Goal: Information Seeking & Learning: Learn about a topic

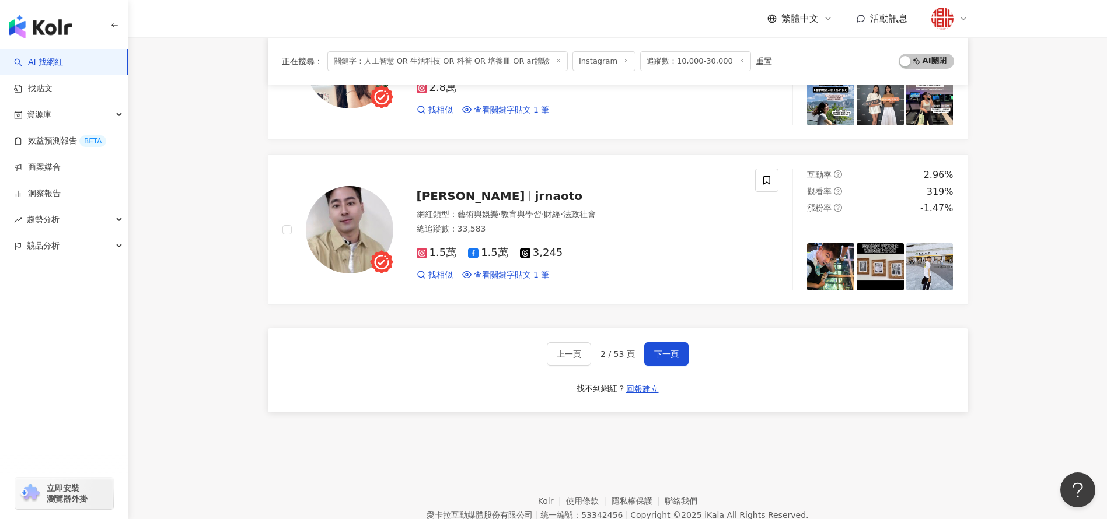
scroll to position [1918, 0]
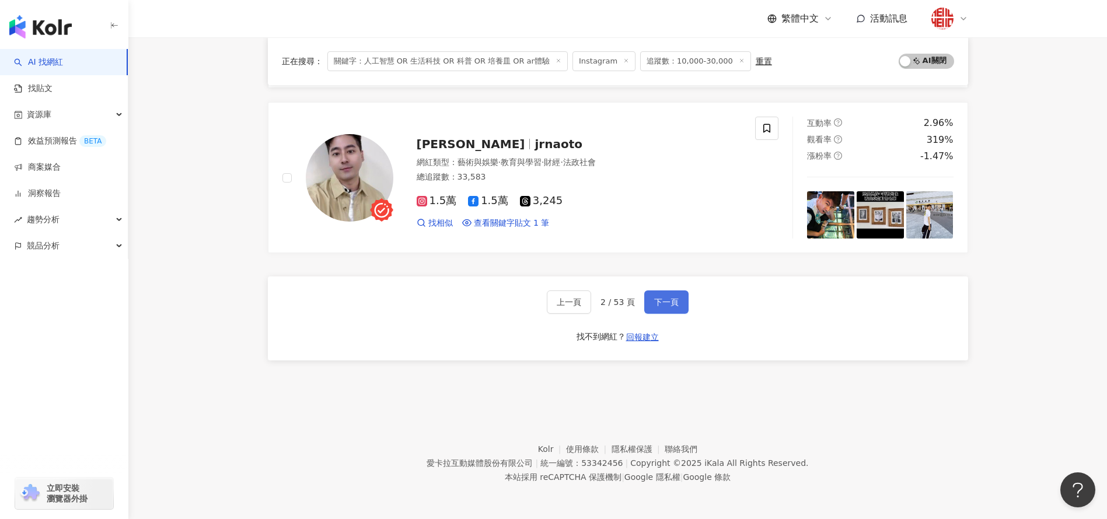
click at [667, 300] on span "下一頁" at bounding box center [666, 302] width 25 height 9
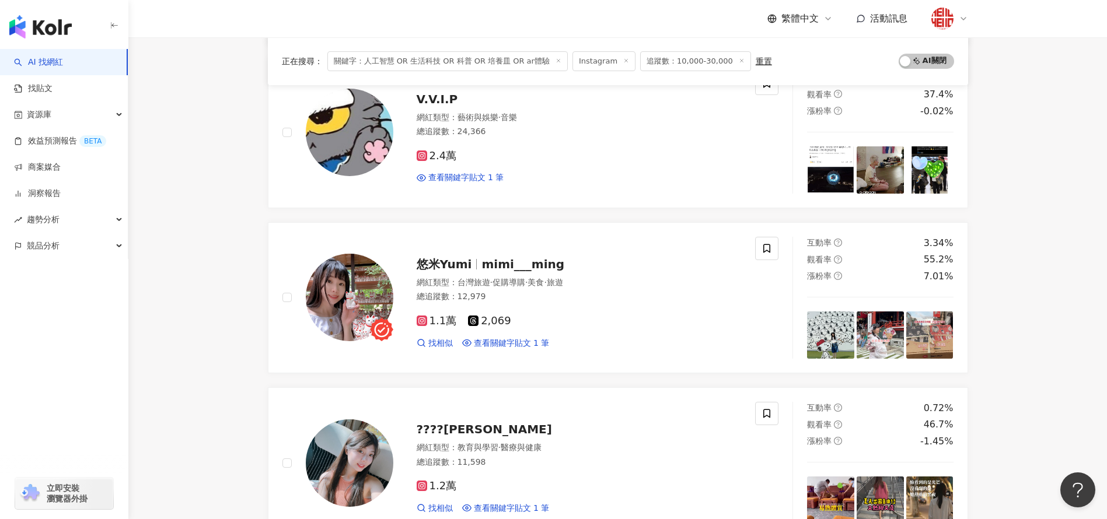
scroll to position [1303, 0]
click at [434, 102] on span "V.V.I.P" at bounding box center [437, 99] width 41 height 14
click at [504, 275] on div "悠米Yumi mimi___ming 網紅類型 ： 台灣旅遊 · 促購導購 · 美食 · 旅遊 總追蹤數 ： 12,979 1.1萬 2,069 找相似 查看…" at bounding box center [567, 297] width 348 height 102
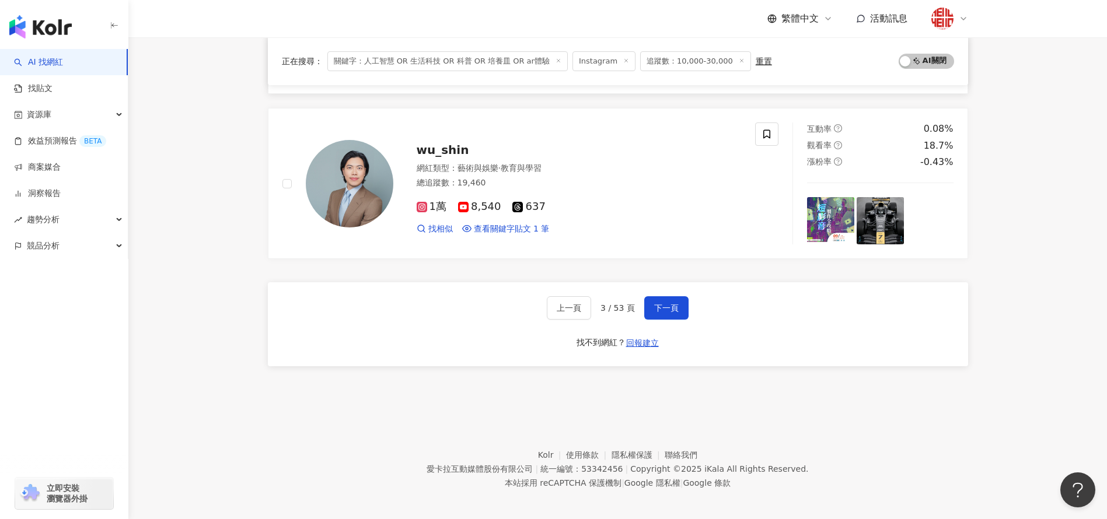
scroll to position [1915, 0]
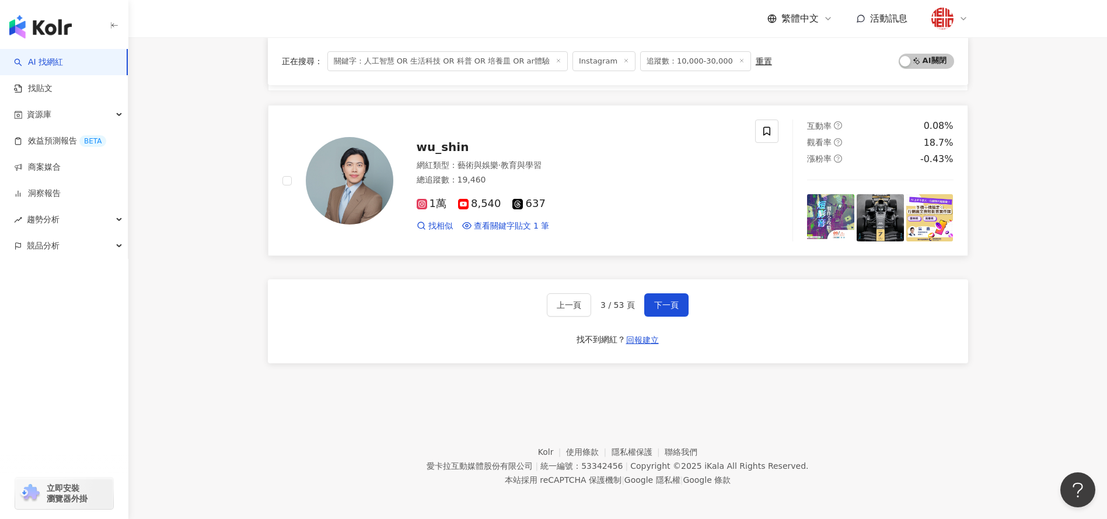
click at [449, 144] on span "wu_shin" at bounding box center [443, 147] width 53 height 14
click at [669, 295] on button "下一頁" at bounding box center [666, 305] width 44 height 23
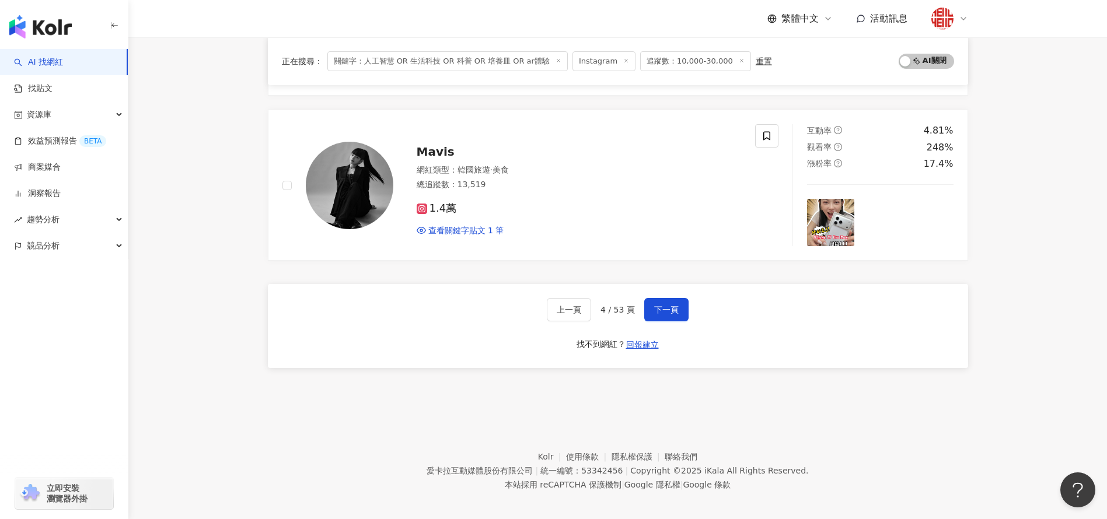
scroll to position [1918, 0]
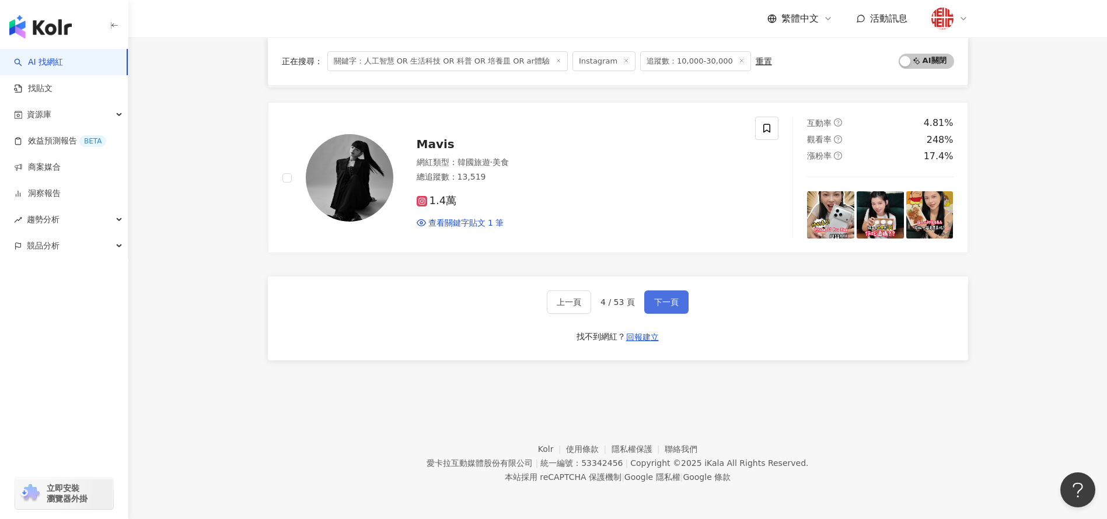
click at [657, 304] on span "下一頁" at bounding box center [666, 302] width 25 height 9
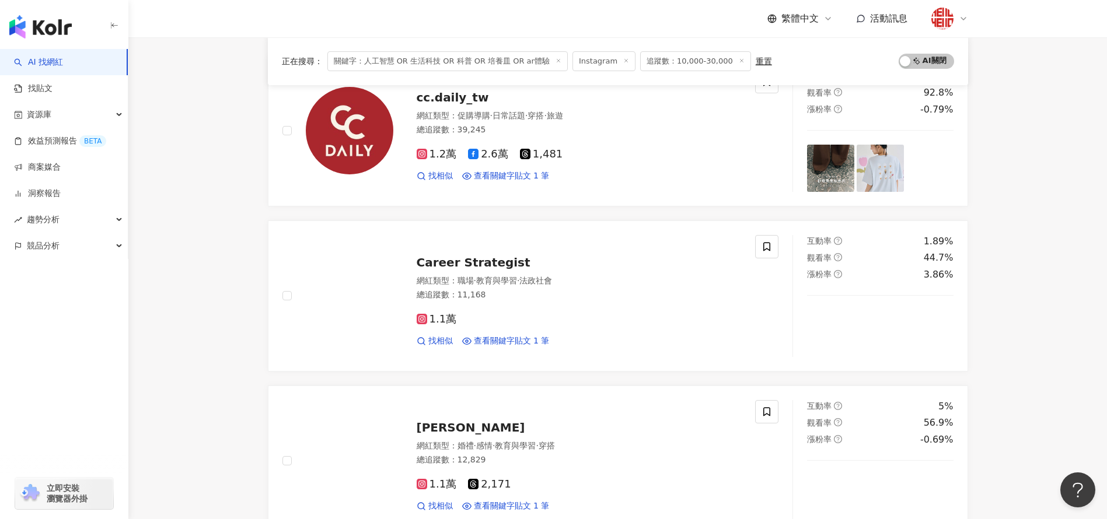
scroll to position [1925, 0]
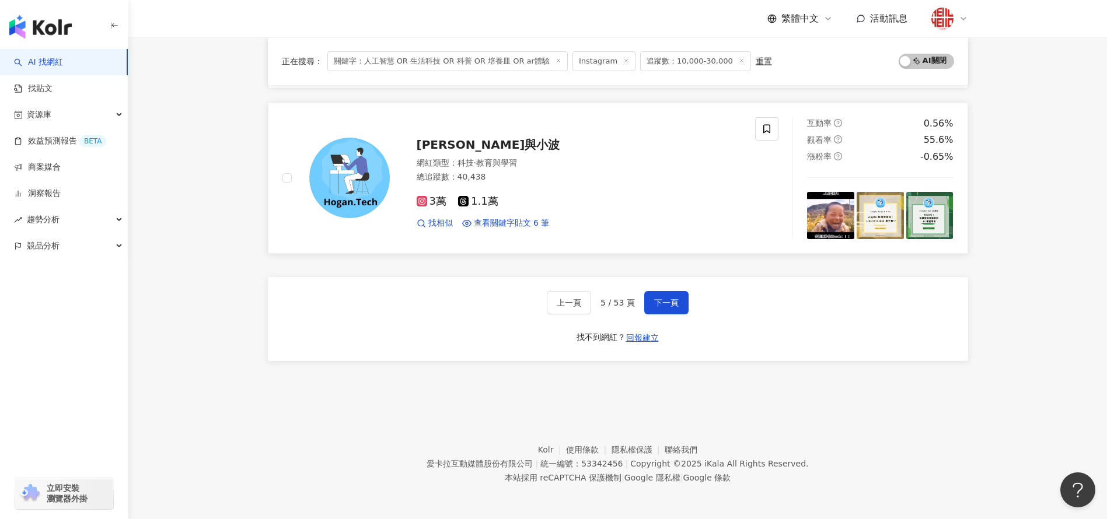
click at [460, 149] on span "Hogan與小波" at bounding box center [489, 145] width 144 height 14
click at [467, 189] on div "3萬 1.1萬 找相似 查看關鍵字貼文 6 筆" at bounding box center [579, 207] width 325 height 43
click at [658, 309] on button "下一頁" at bounding box center [666, 302] width 44 height 23
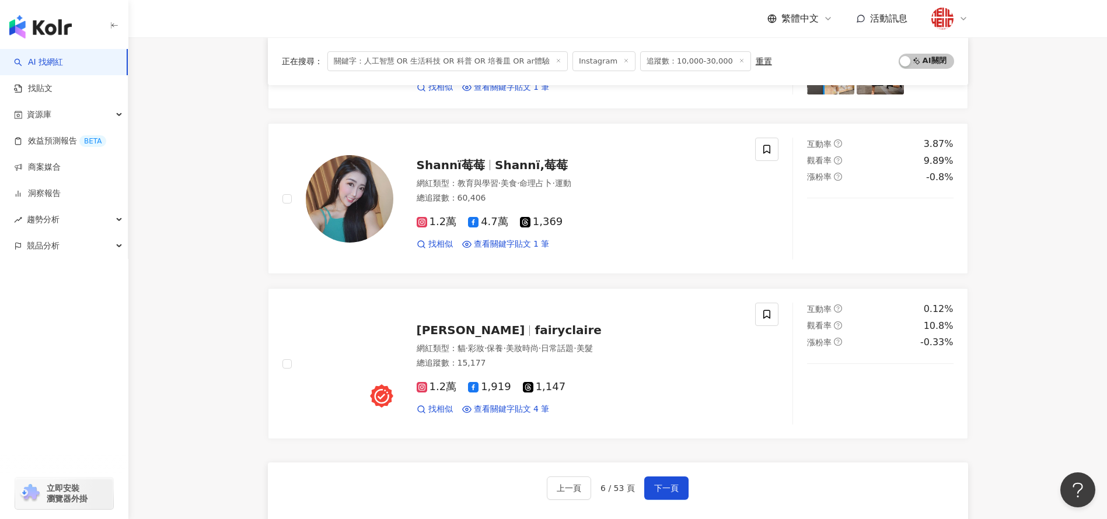
scroll to position [1952, 0]
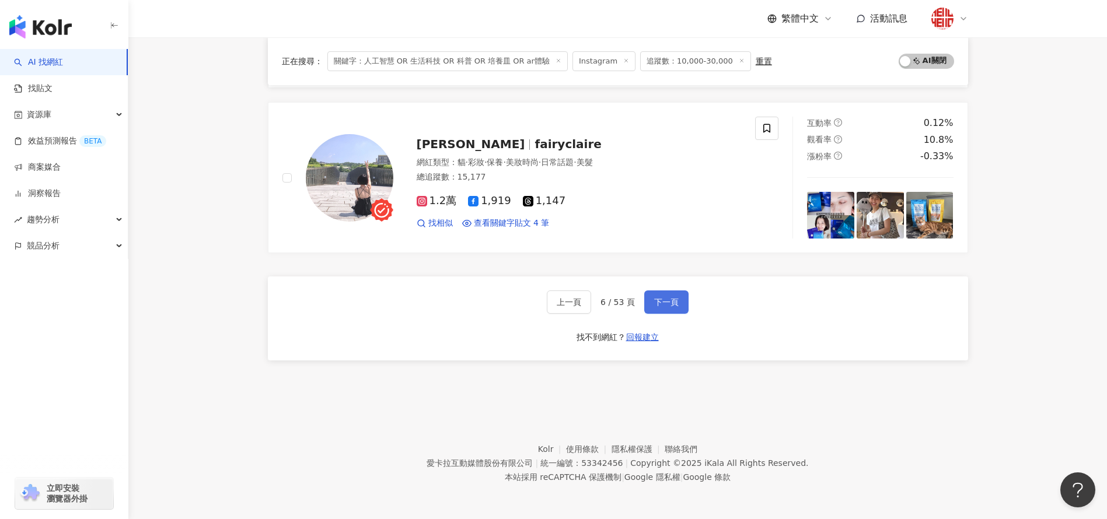
click at [665, 301] on span "下一頁" at bounding box center [666, 302] width 25 height 9
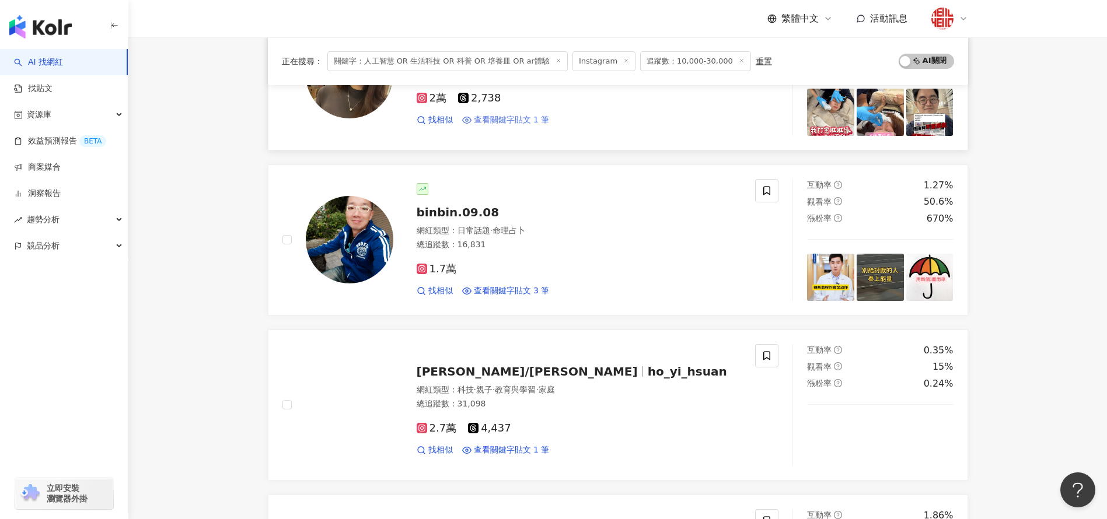
scroll to position [865, 0]
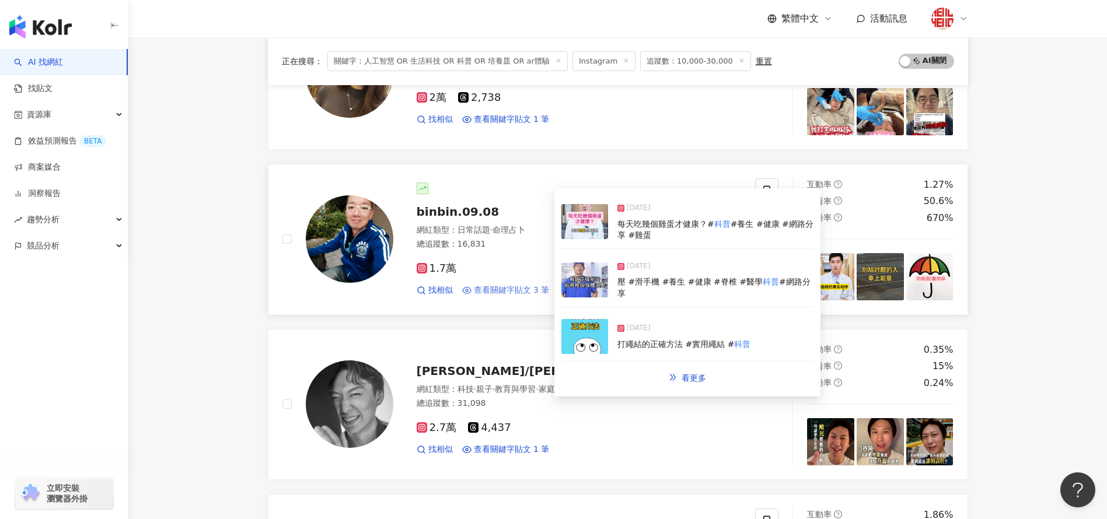
click at [508, 287] on span "查看關鍵字貼文 3 筆" at bounding box center [512, 291] width 76 height 12
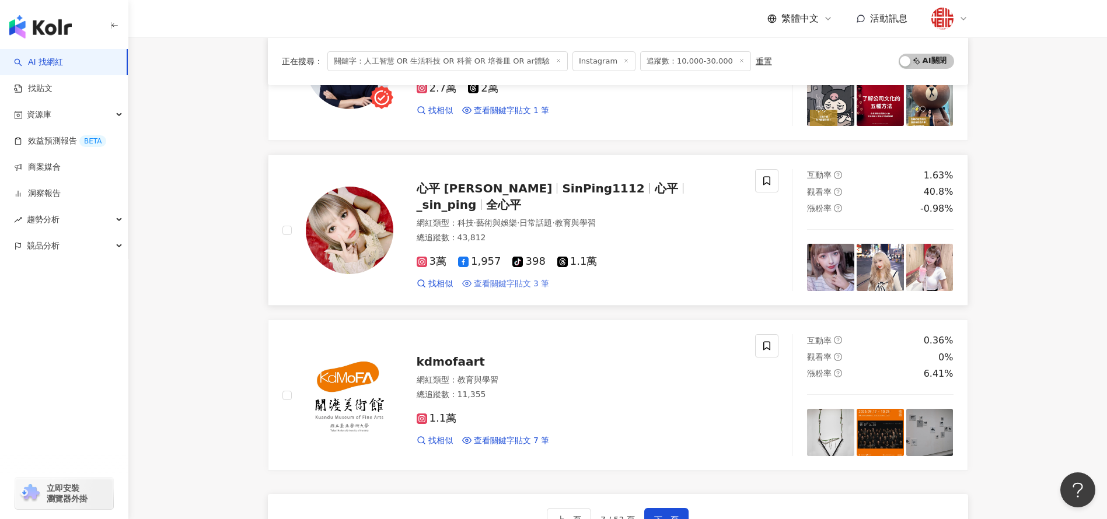
scroll to position [1796, 0]
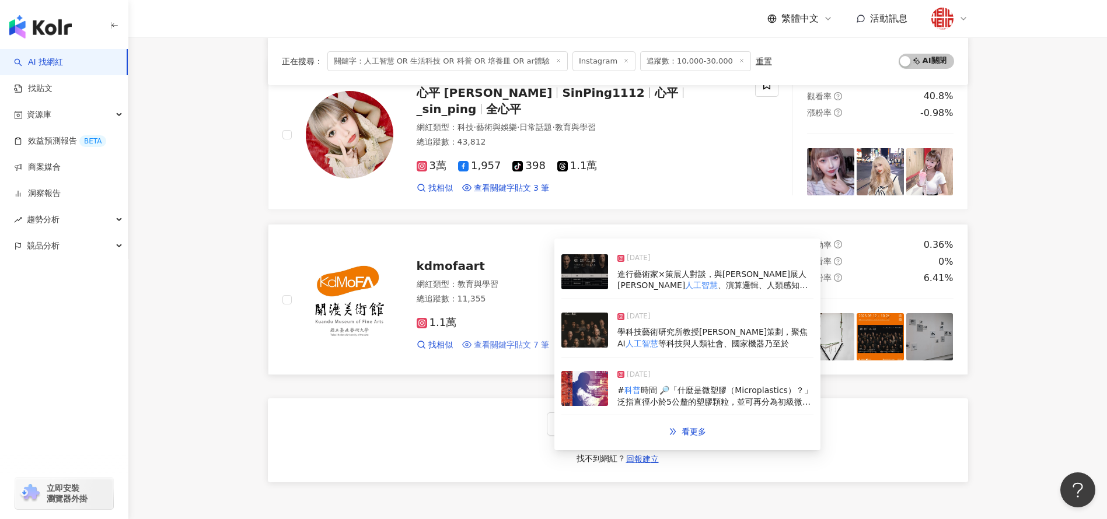
click at [501, 347] on span "查看關鍵字貼文 7 筆" at bounding box center [512, 346] width 76 height 12
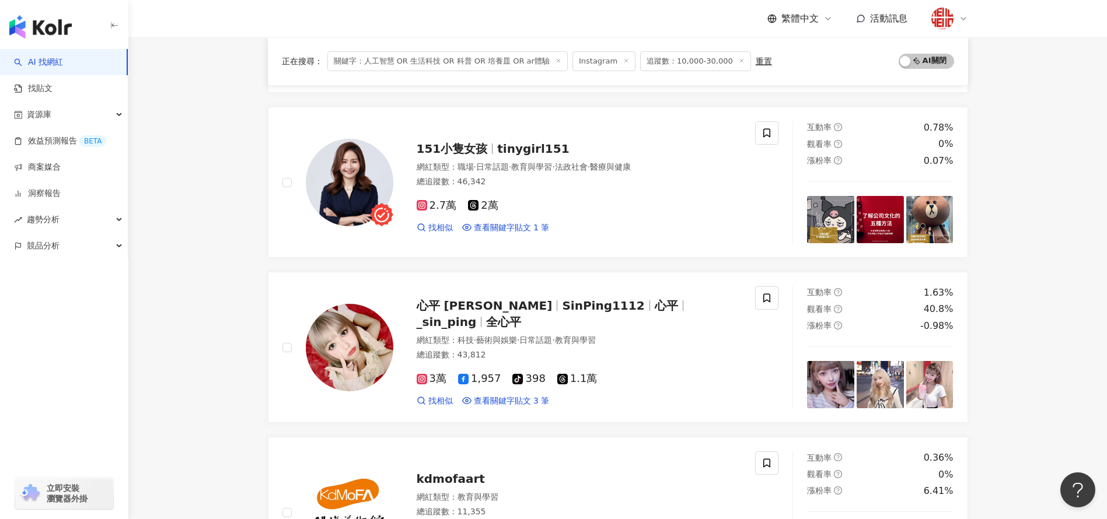
scroll to position [1582, 0]
click at [489, 152] on span "151小隻女孩" at bounding box center [457, 149] width 81 height 14
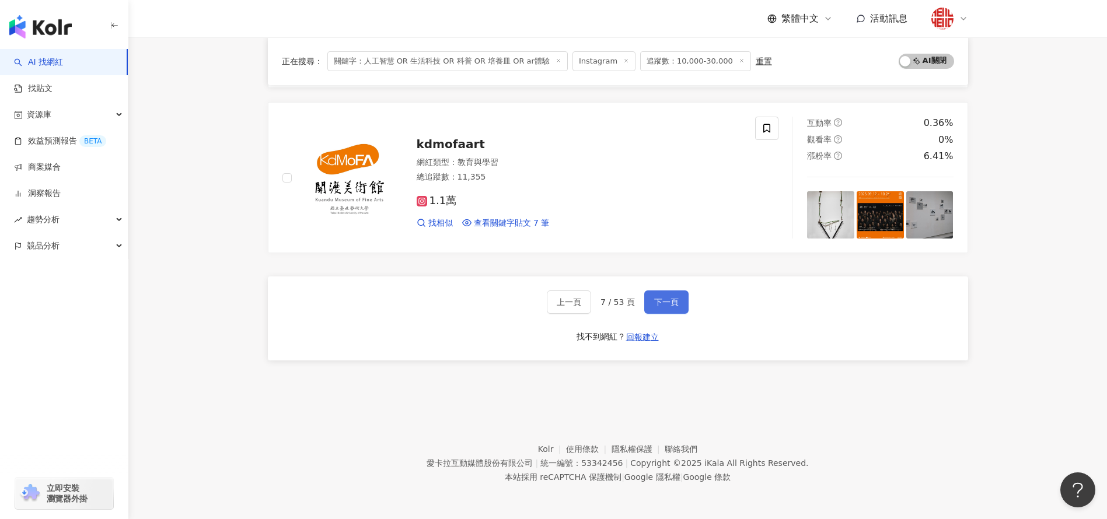
click at [669, 308] on button "下一頁" at bounding box center [666, 302] width 44 height 23
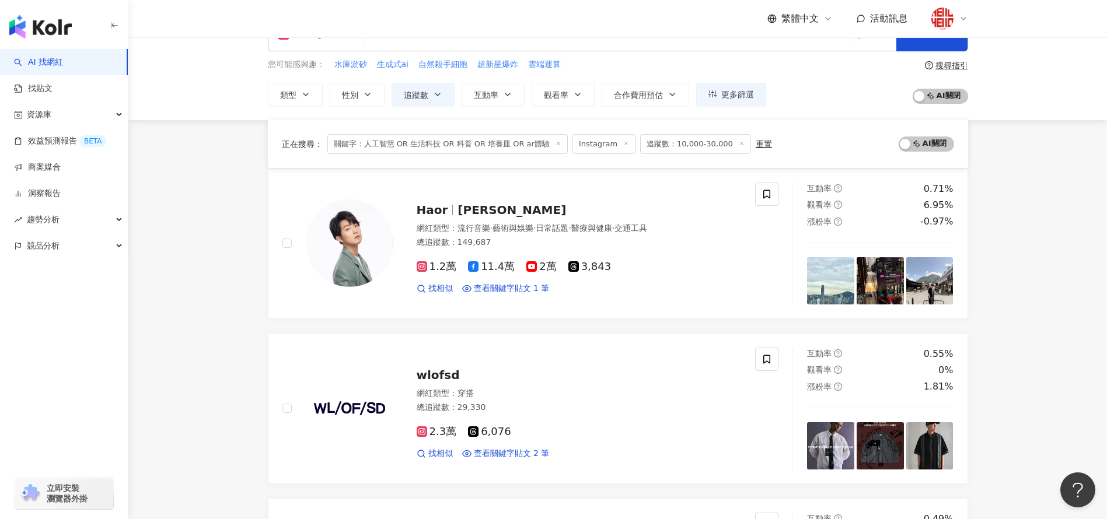
scroll to position [0, 0]
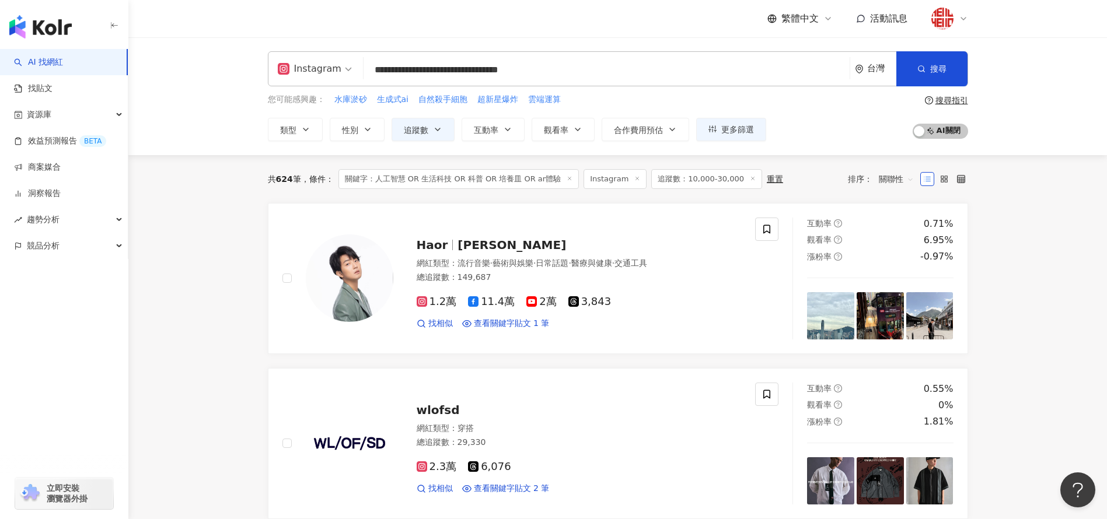
click at [613, 74] on input "**********" at bounding box center [606, 70] width 477 height 22
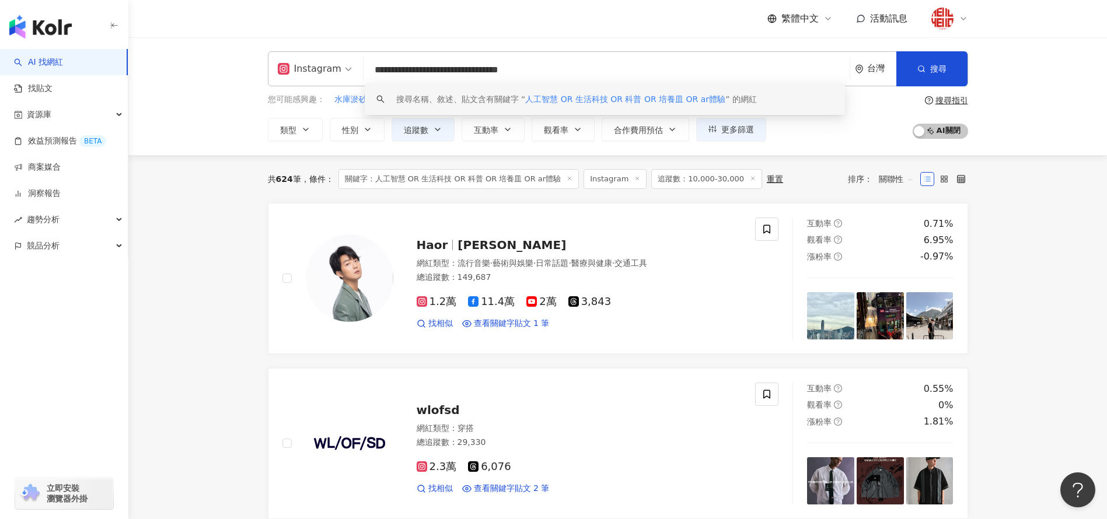
drag, startPoint x: 547, startPoint y: 67, endPoint x: 522, endPoint y: 69, distance: 25.2
click at [522, 69] on input "**********" at bounding box center [606, 70] width 477 height 22
click at [525, 67] on input "**********" at bounding box center [606, 70] width 477 height 22
drag, startPoint x: 559, startPoint y: 67, endPoint x: 713, endPoint y: 74, distance: 154.3
click at [713, 74] on input "**********" at bounding box center [606, 70] width 477 height 22
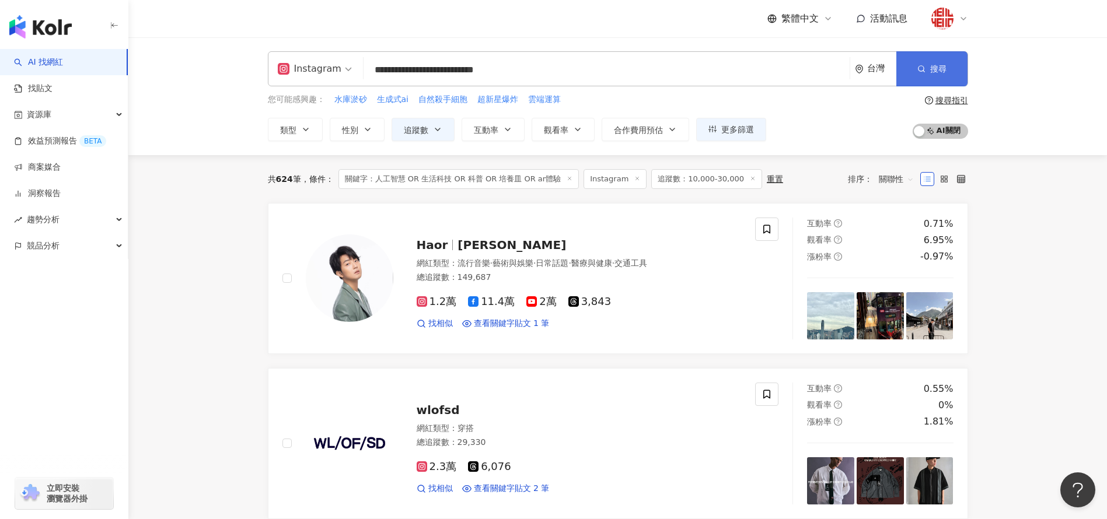
click at [940, 64] on span "搜尋" at bounding box center [938, 68] width 16 height 9
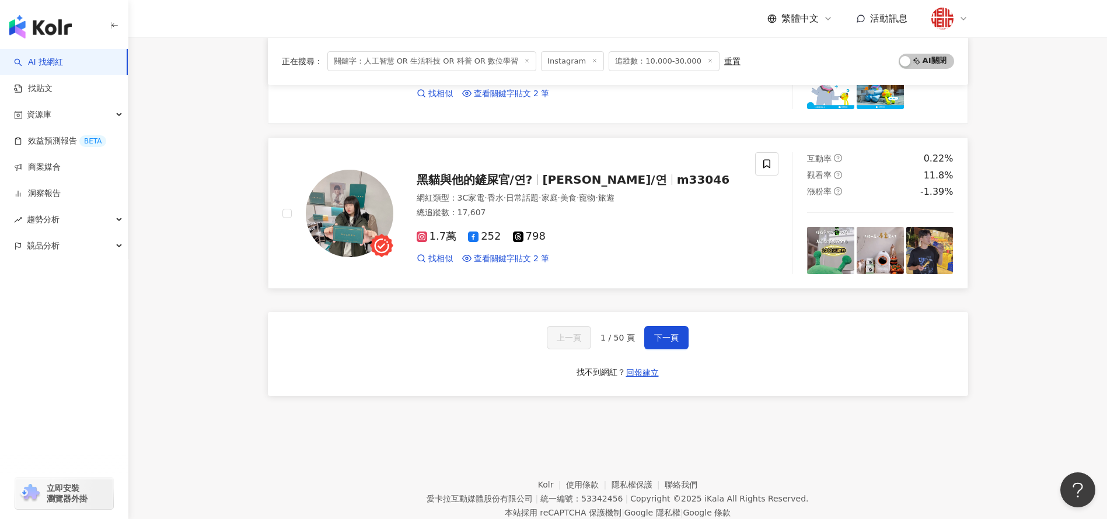
scroll to position [1884, 0]
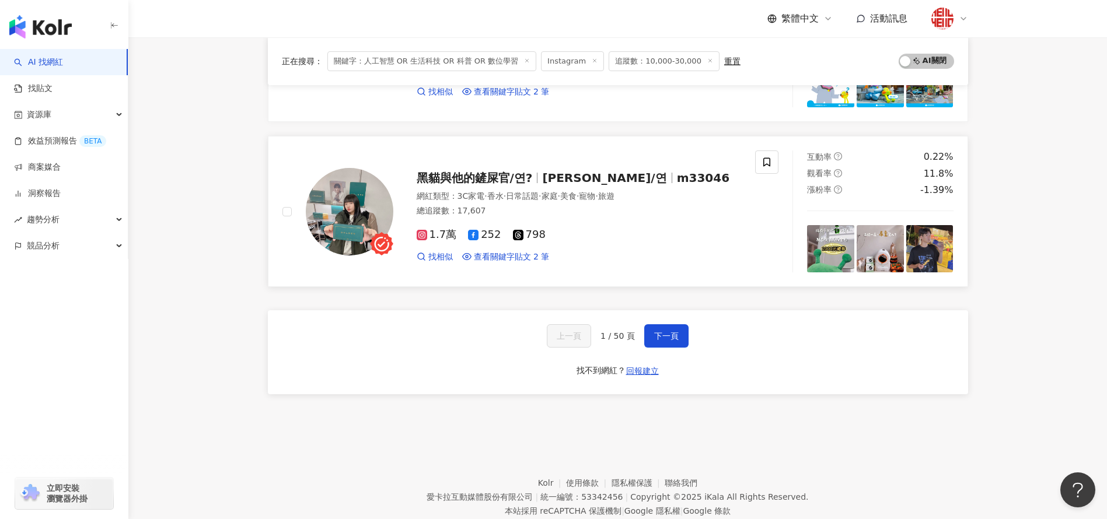
click at [508, 180] on span "黑貓與他的鏟屎官/연?" at bounding box center [475, 178] width 116 height 14
click at [658, 333] on span "下一頁" at bounding box center [666, 336] width 25 height 9
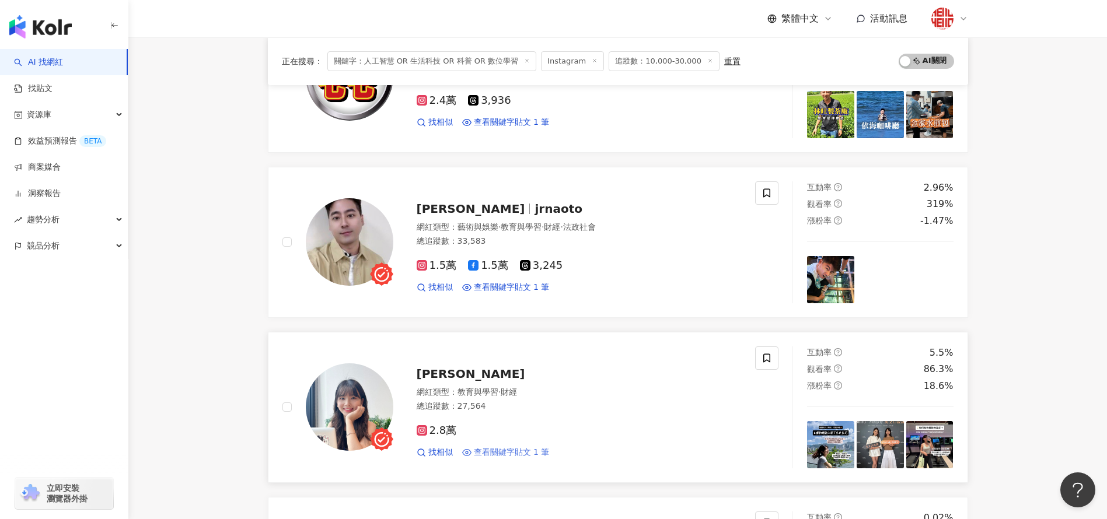
scroll to position [1010, 0]
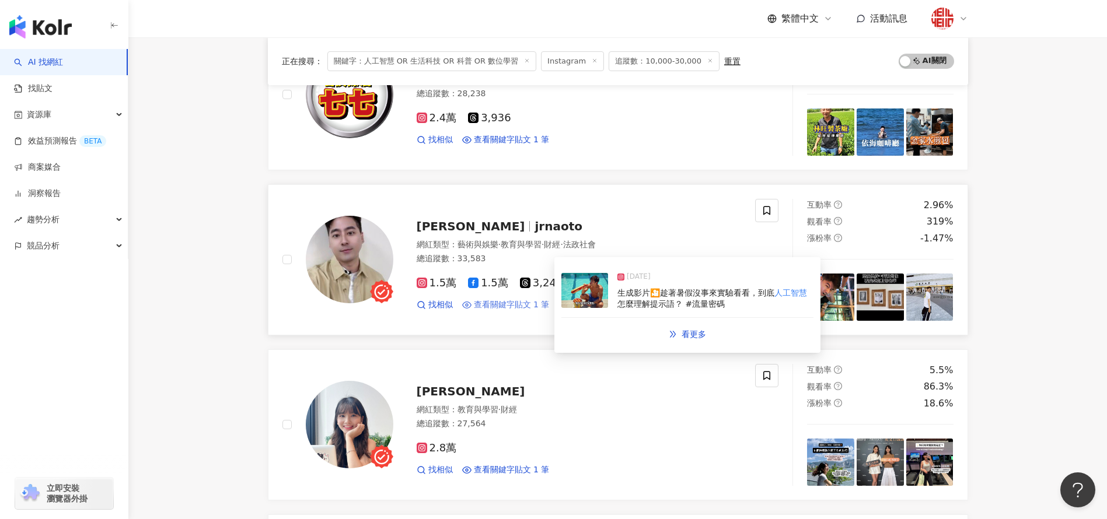
click at [509, 309] on span "查看關鍵字貼文 1 筆" at bounding box center [512, 305] width 76 height 12
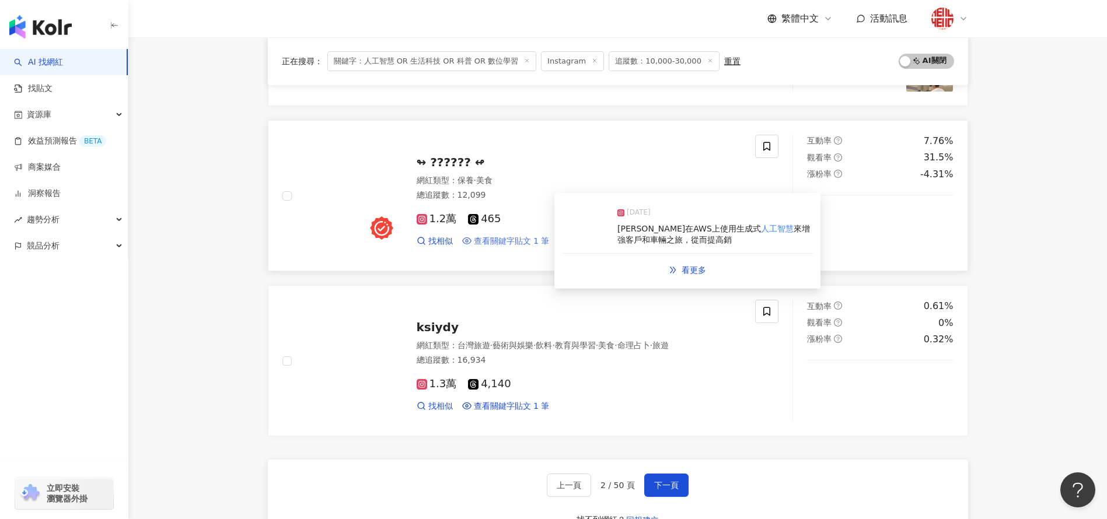
scroll to position [1803, 0]
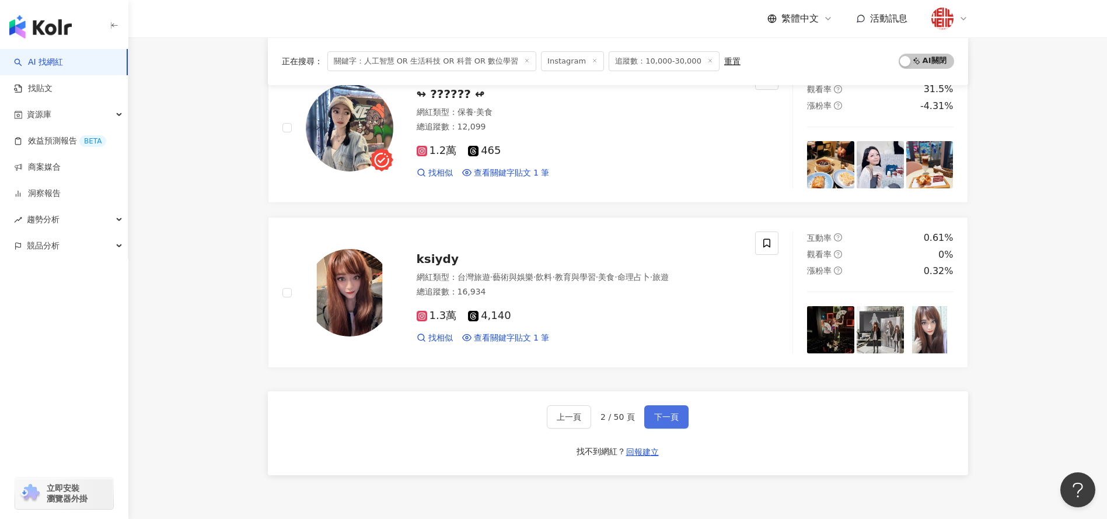
click at [656, 421] on span "下一頁" at bounding box center [666, 417] width 25 height 9
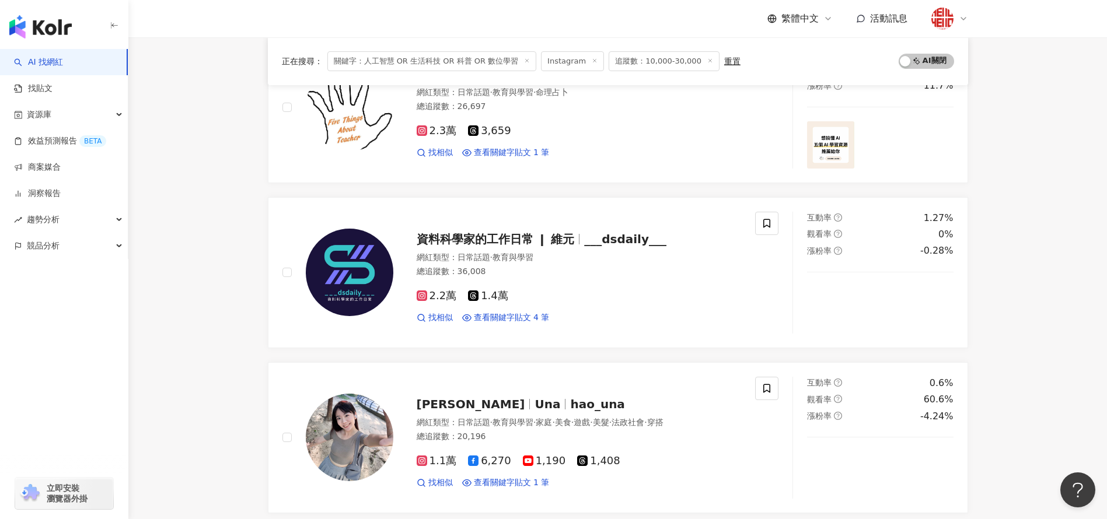
scroll to position [170, 0]
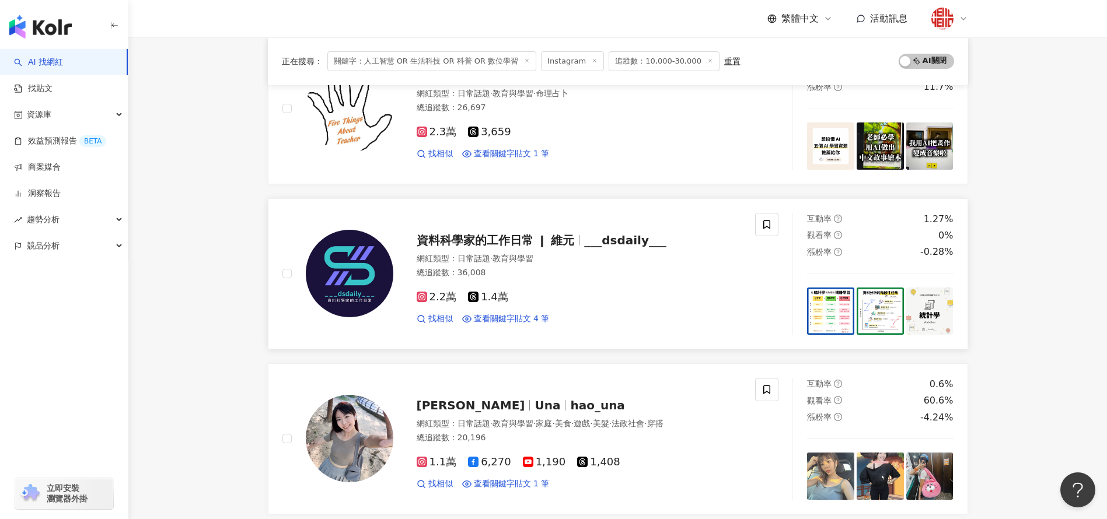
click at [473, 254] on span "日常話題" at bounding box center [474, 258] width 33 height 9
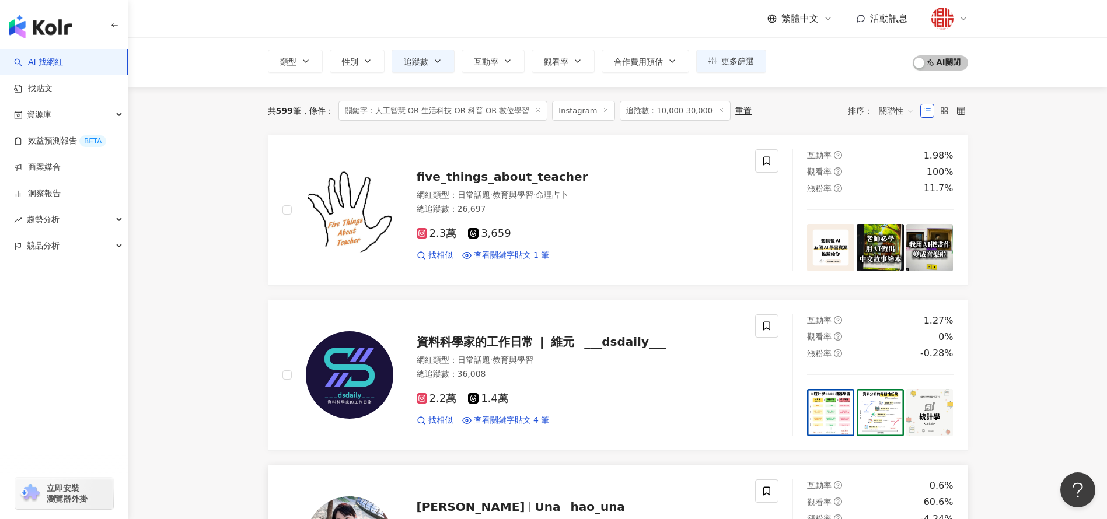
scroll to position [69, 0]
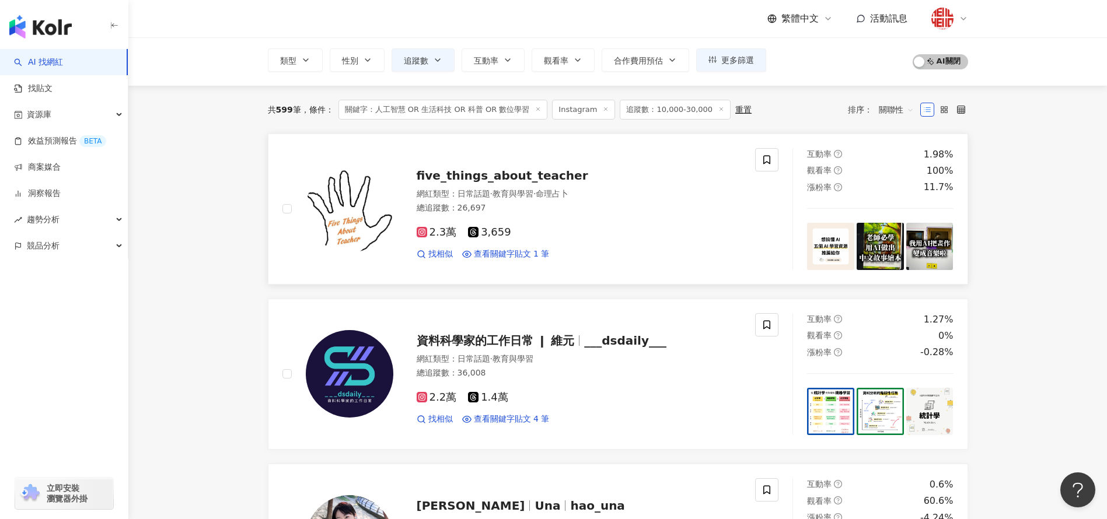
click at [475, 175] on span "five_things_about_teacher" at bounding box center [503, 176] width 172 height 14
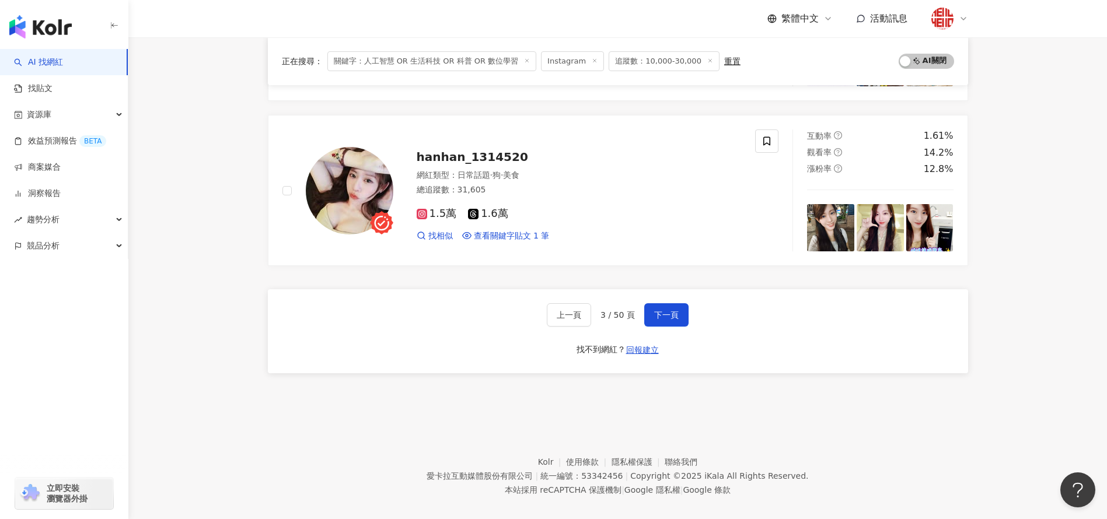
scroll to position [1907, 0]
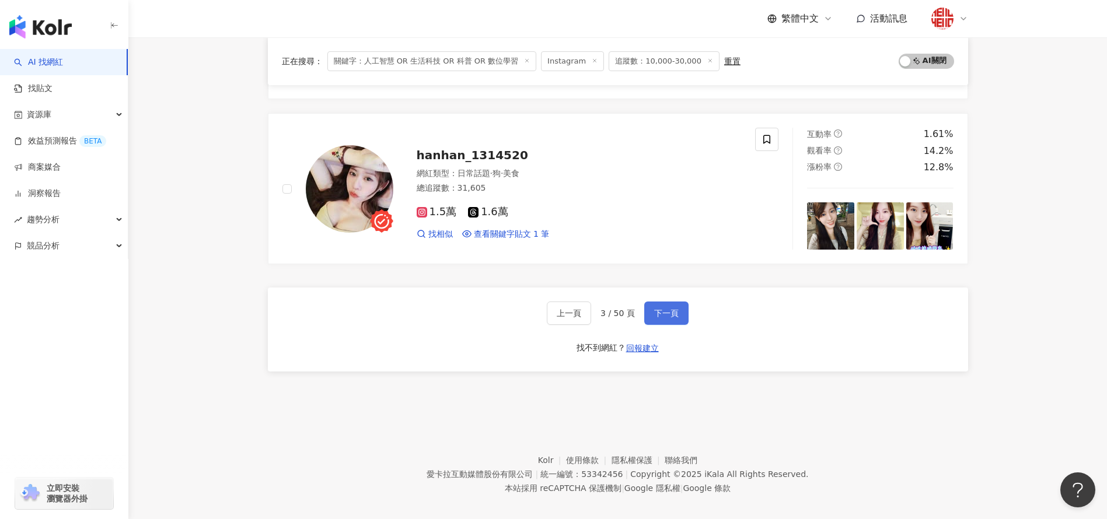
click at [661, 309] on span "下一頁" at bounding box center [666, 313] width 25 height 9
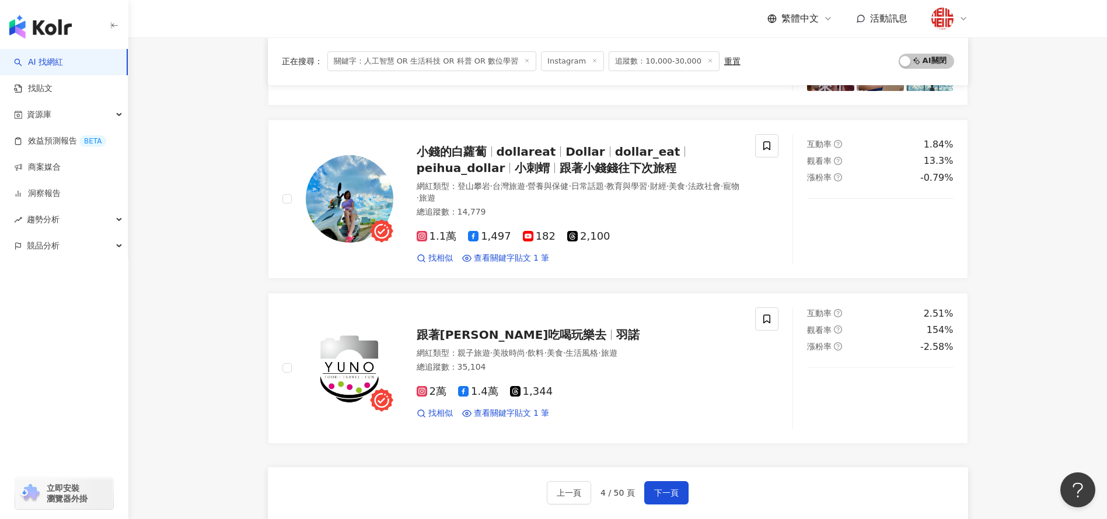
scroll to position [1792, 0]
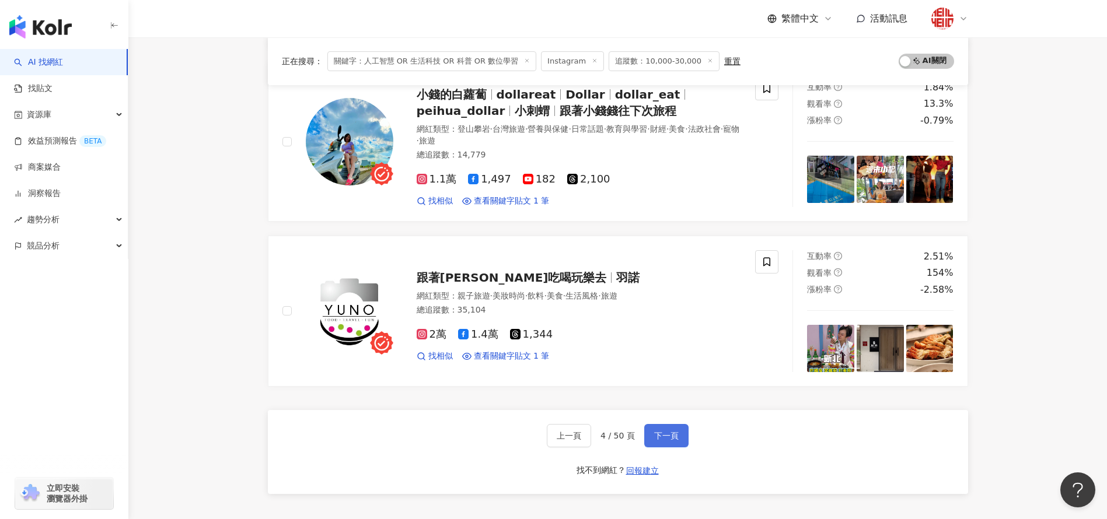
click at [675, 442] on button "下一頁" at bounding box center [666, 435] width 44 height 23
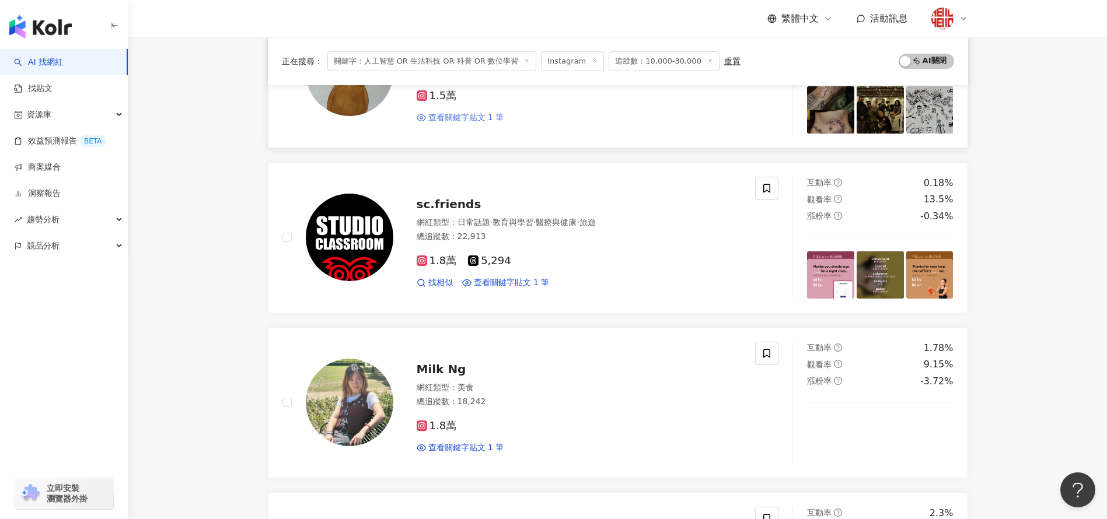
scroll to position [423, 0]
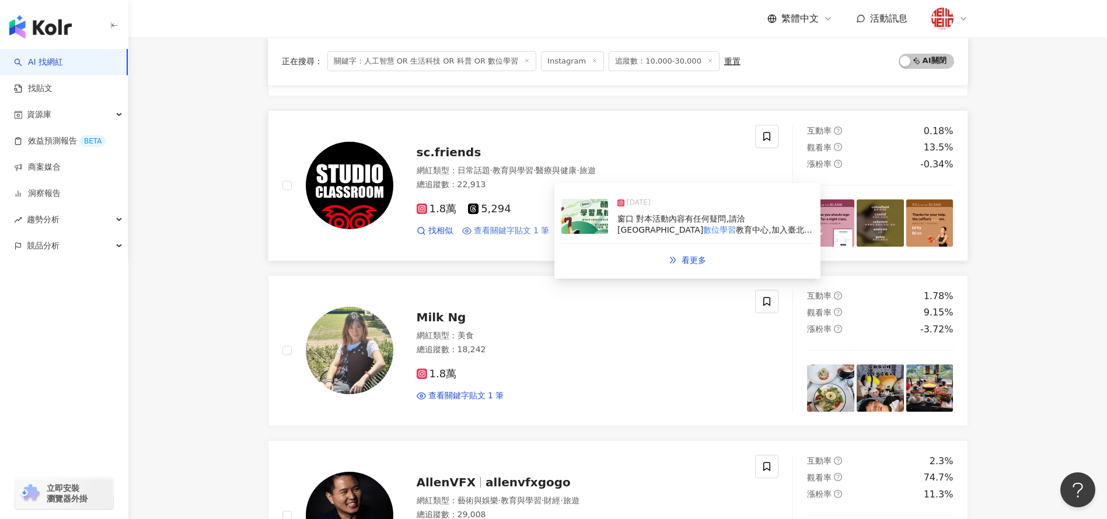
click at [520, 229] on span "查看關鍵字貼文 1 筆" at bounding box center [512, 231] width 76 height 12
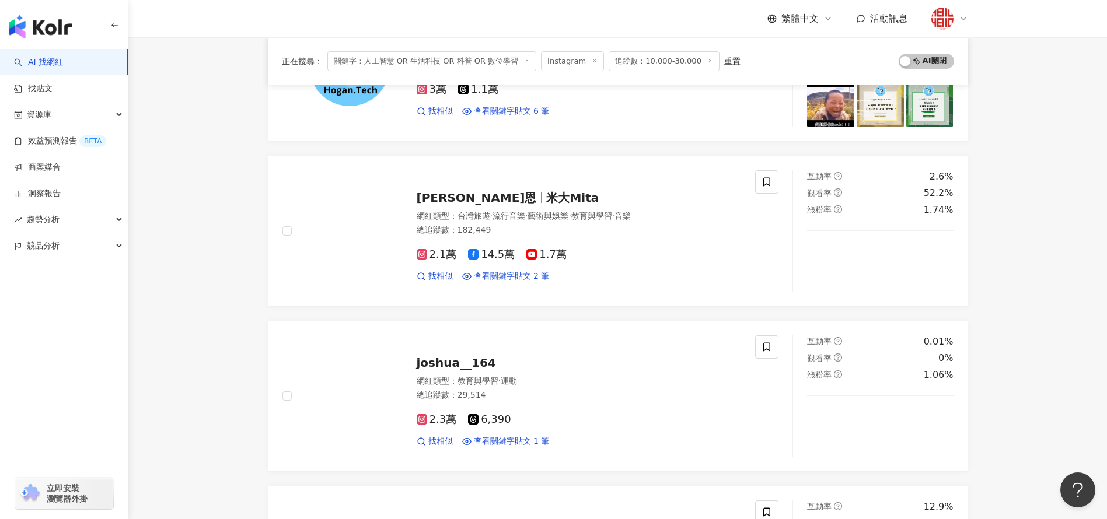
scroll to position [1039, 0]
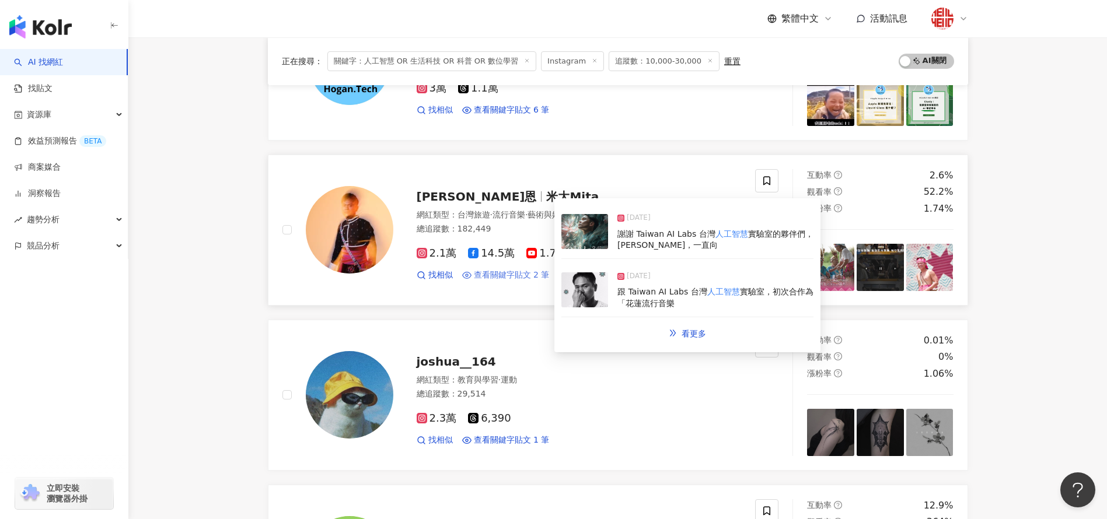
click at [504, 270] on span "查看關鍵字貼文 2 筆" at bounding box center [512, 276] width 76 height 12
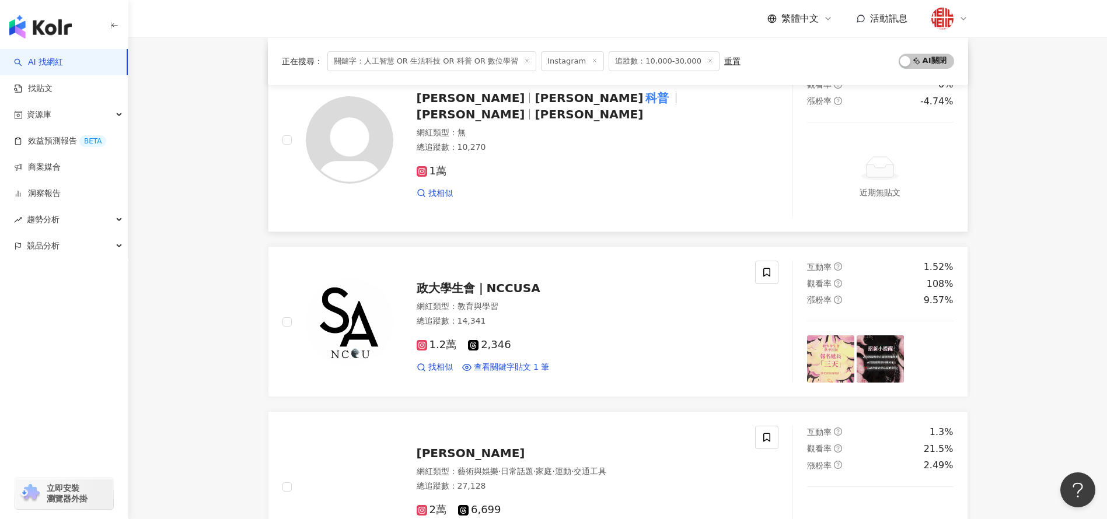
scroll to position [1644, 0]
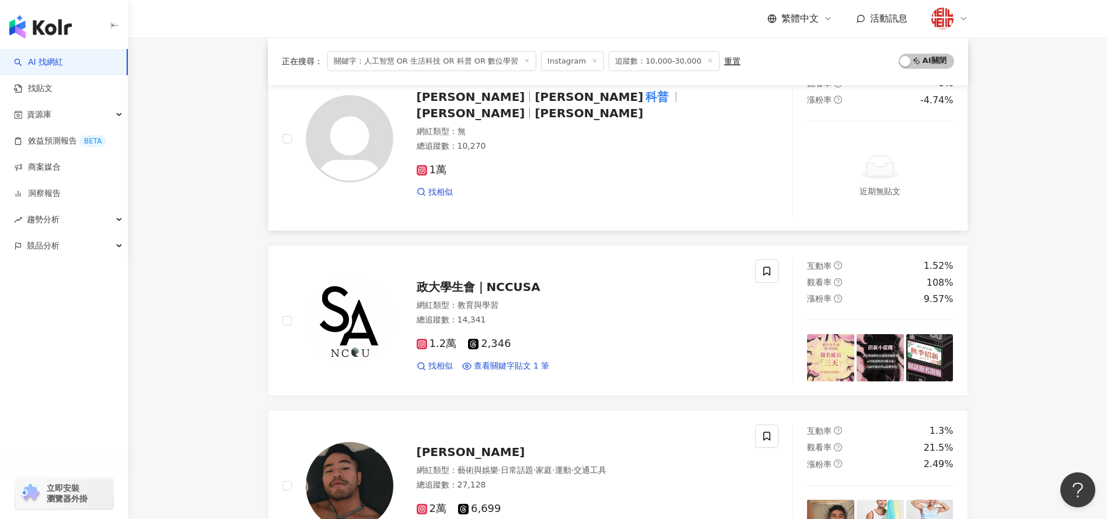
click at [643, 105] on mark "科普" at bounding box center [657, 97] width 28 height 19
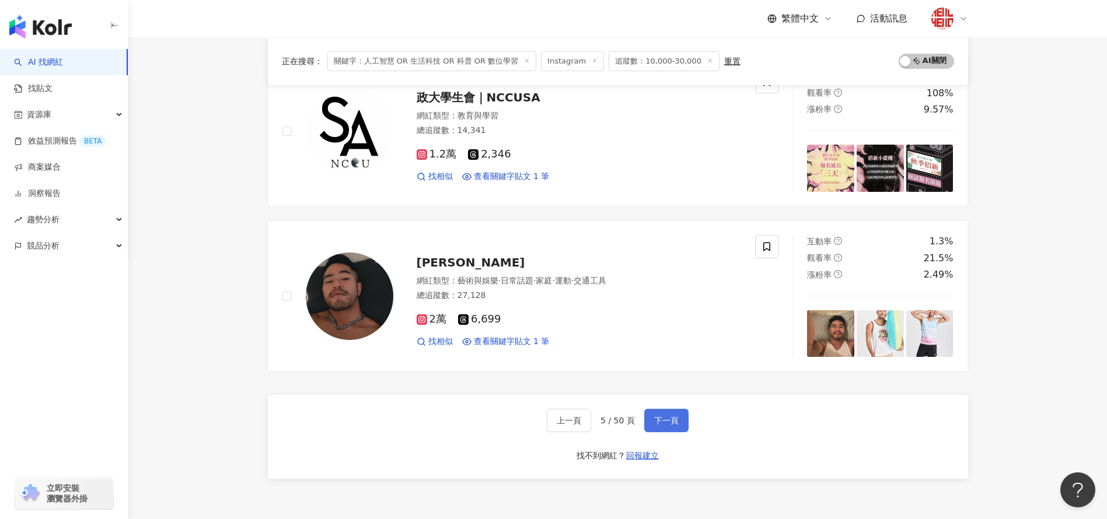
click at [663, 420] on span "下一頁" at bounding box center [666, 420] width 25 height 9
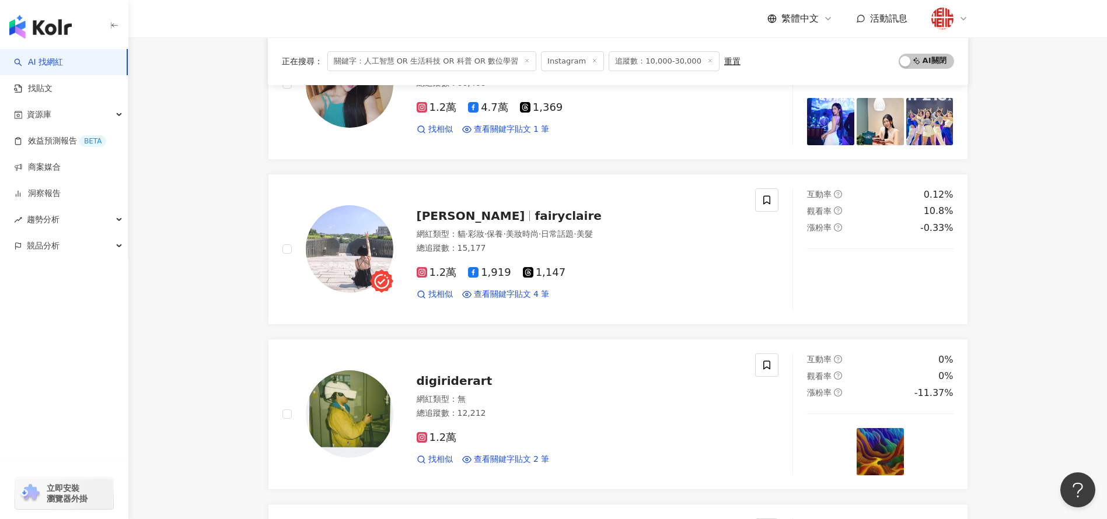
scroll to position [1799, 0]
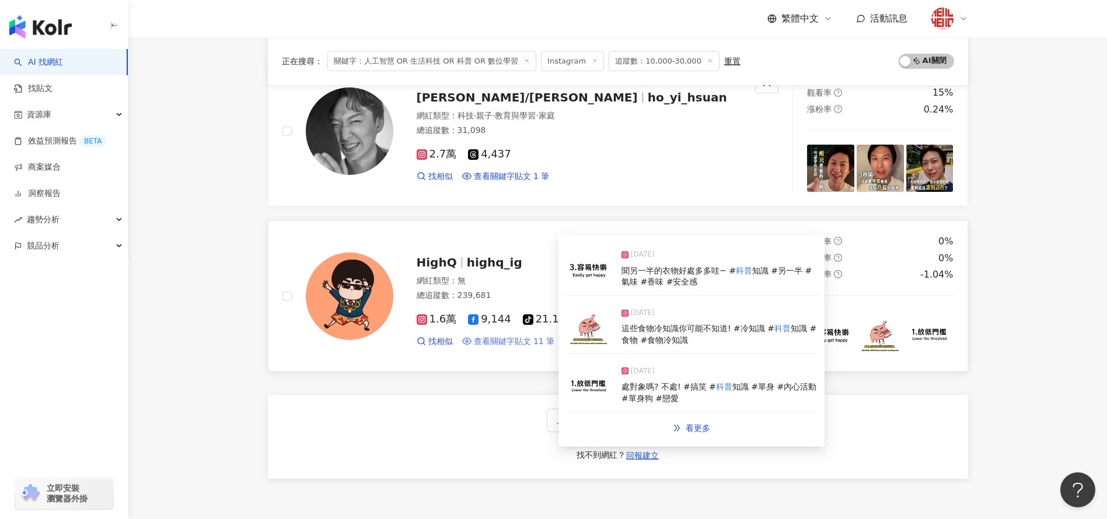
click at [525, 339] on span "查看關鍵字貼文 11 筆" at bounding box center [514, 342] width 81 height 12
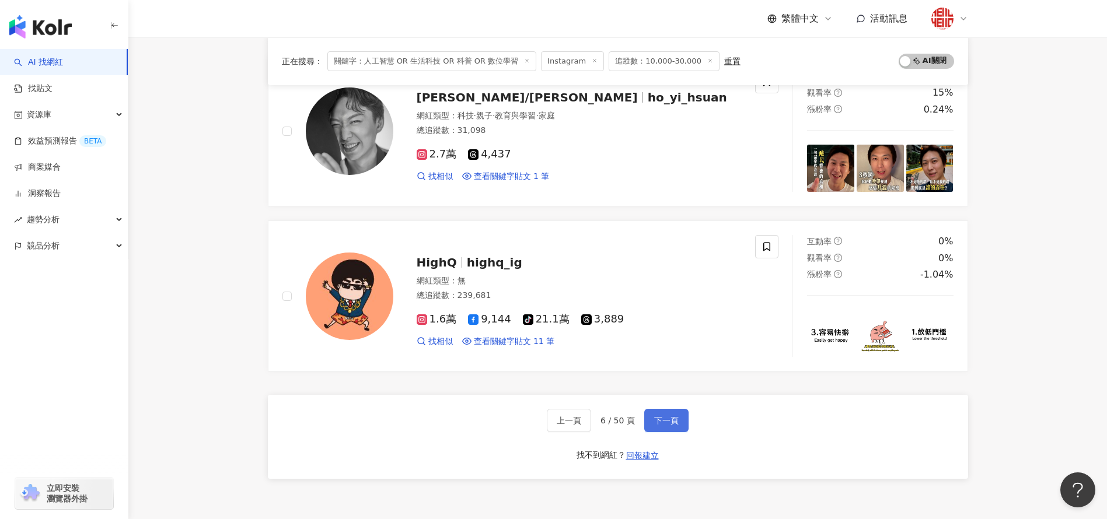
click at [683, 412] on button "下一頁" at bounding box center [666, 420] width 44 height 23
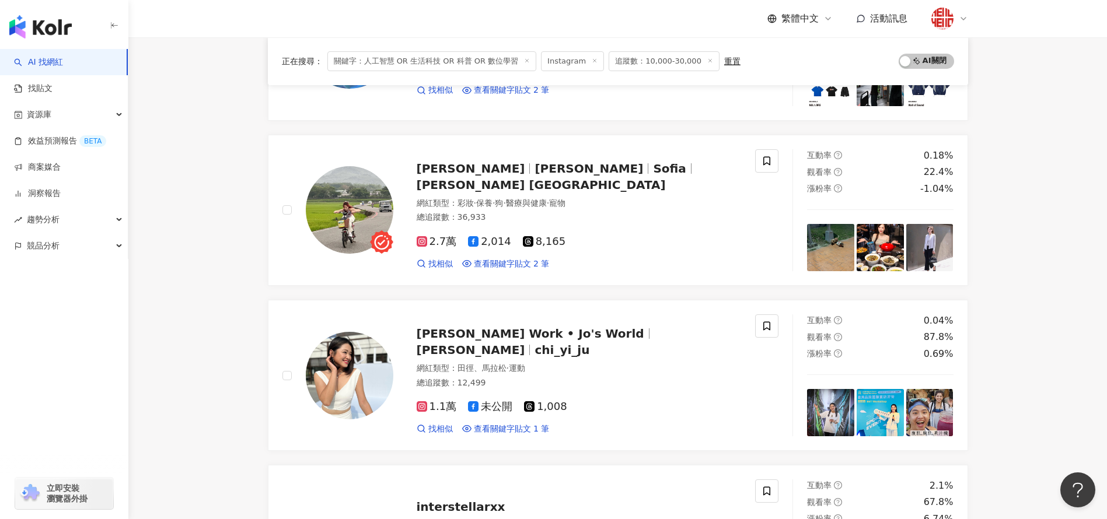
scroll to position [1918, 0]
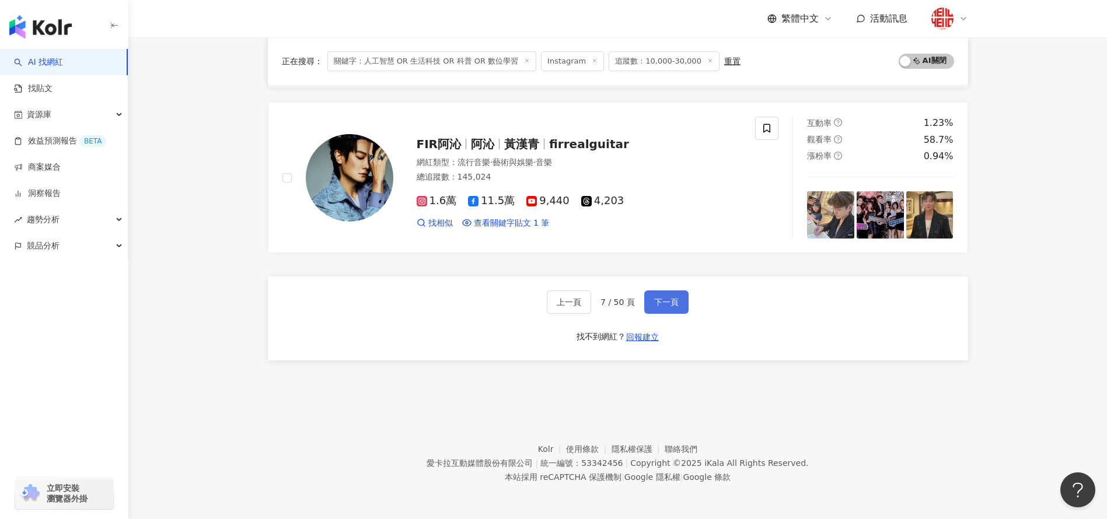
click at [672, 298] on span "下一頁" at bounding box center [666, 302] width 25 height 9
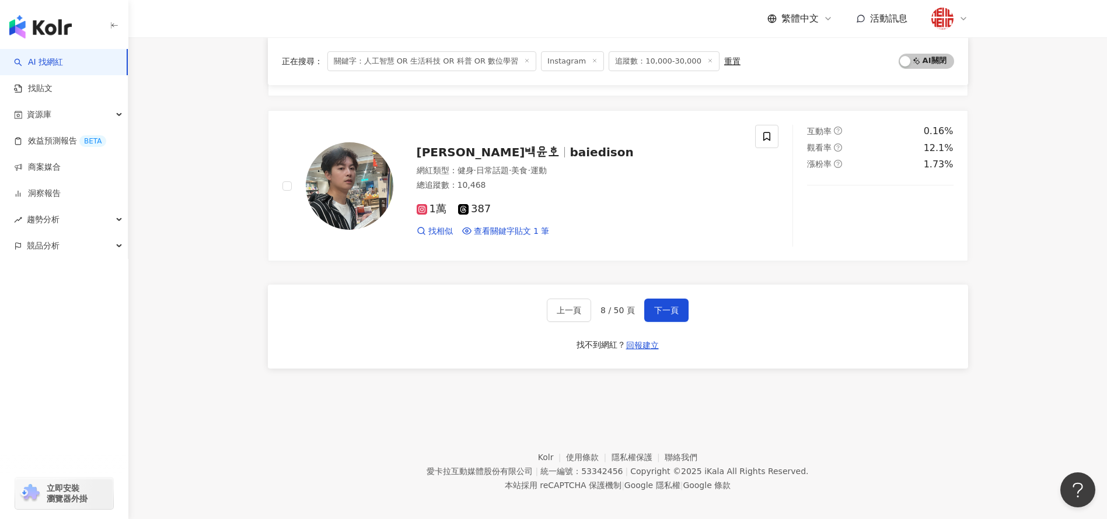
scroll to position [1917, 0]
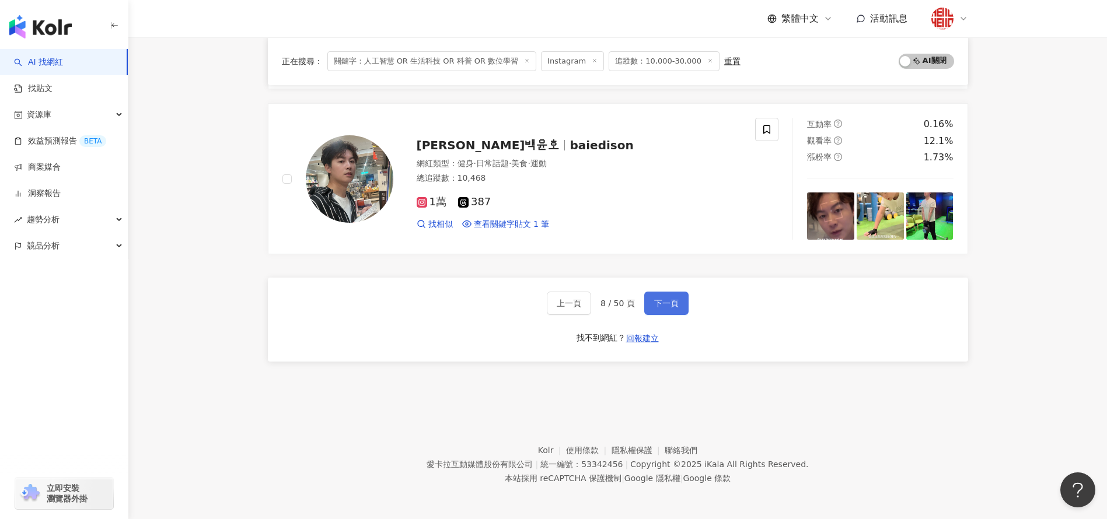
click at [654, 306] on span "下一頁" at bounding box center [666, 303] width 25 height 9
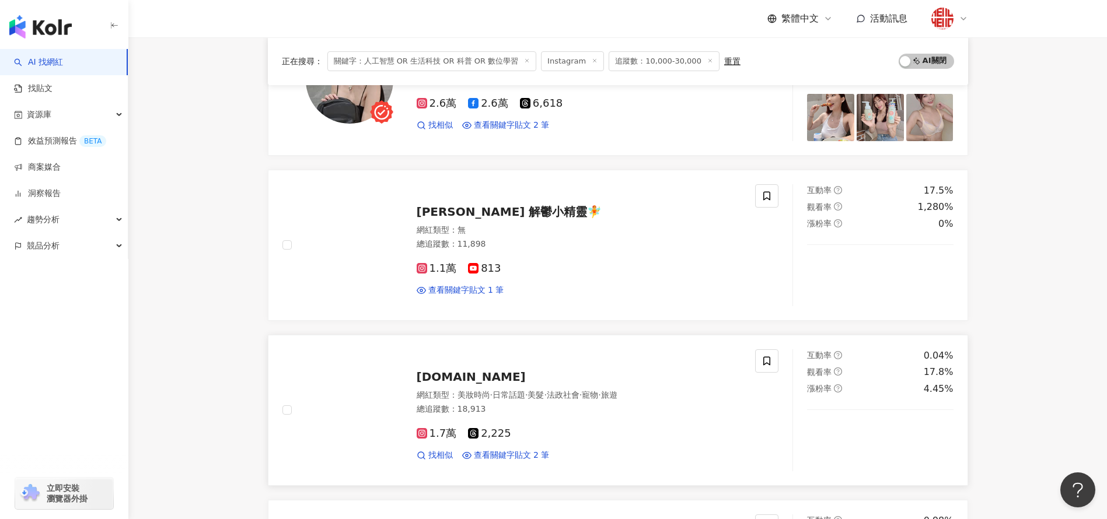
scroll to position [1025, 0]
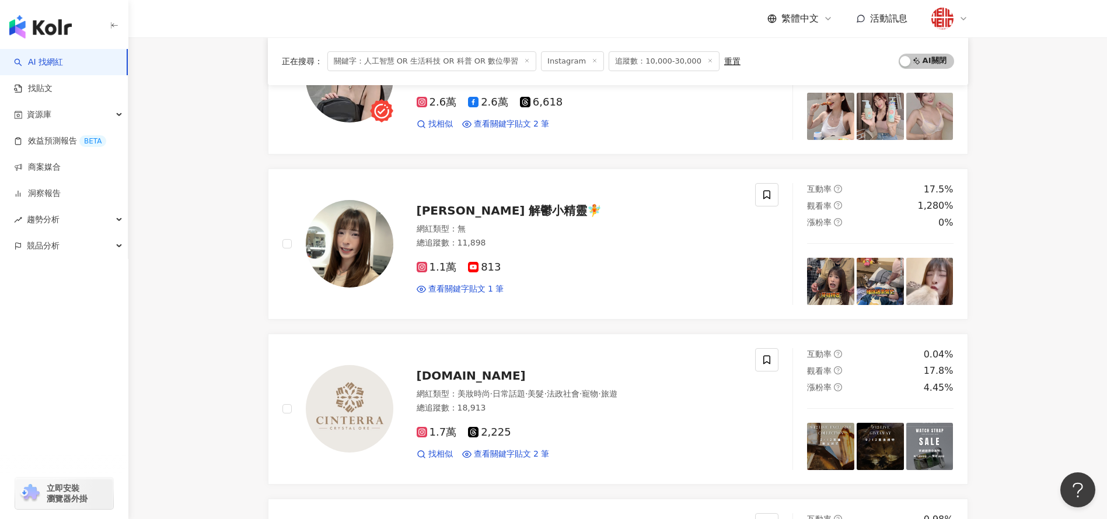
click at [697, 323] on div "JokerChou 網紅類型 ： 日常話題 · 美食 總追蹤數 ： 10,091 1萬 查看關鍵字貼文 1 筆 互動率 0.36% 觀看率 0% 漲粉率 -0…" at bounding box center [618, 162] width 700 height 1969
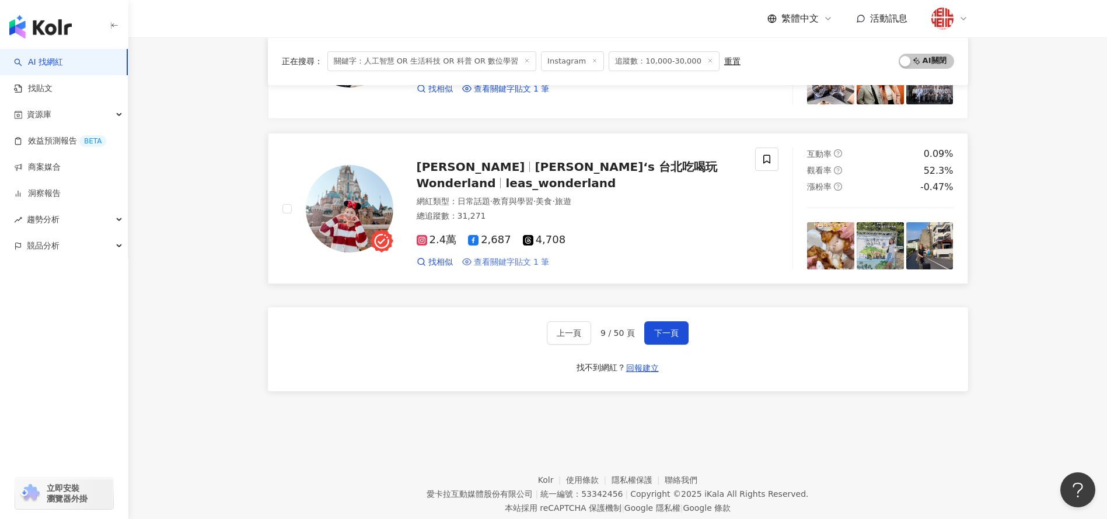
scroll to position [1890, 0]
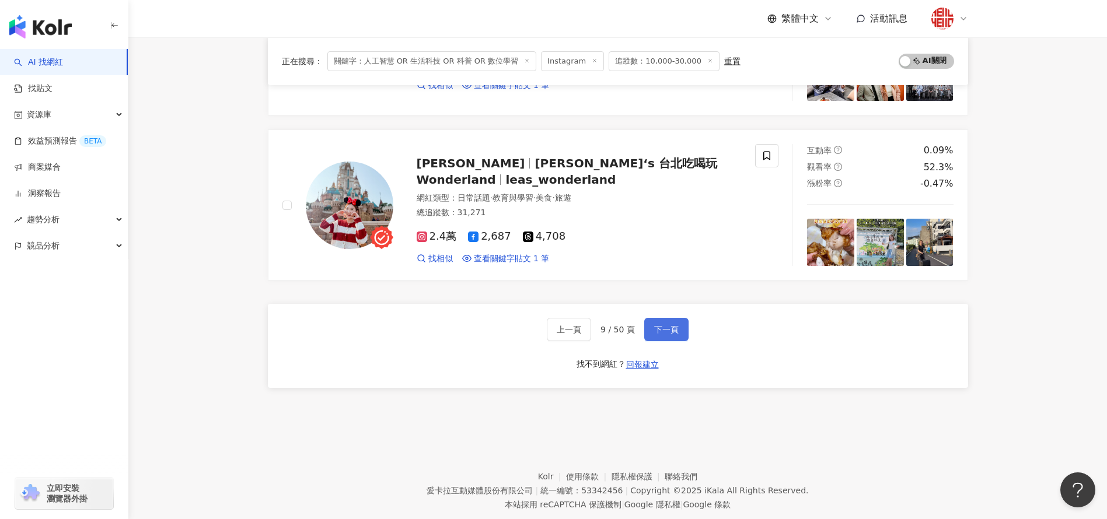
click at [672, 330] on span "下一頁" at bounding box center [666, 329] width 25 height 9
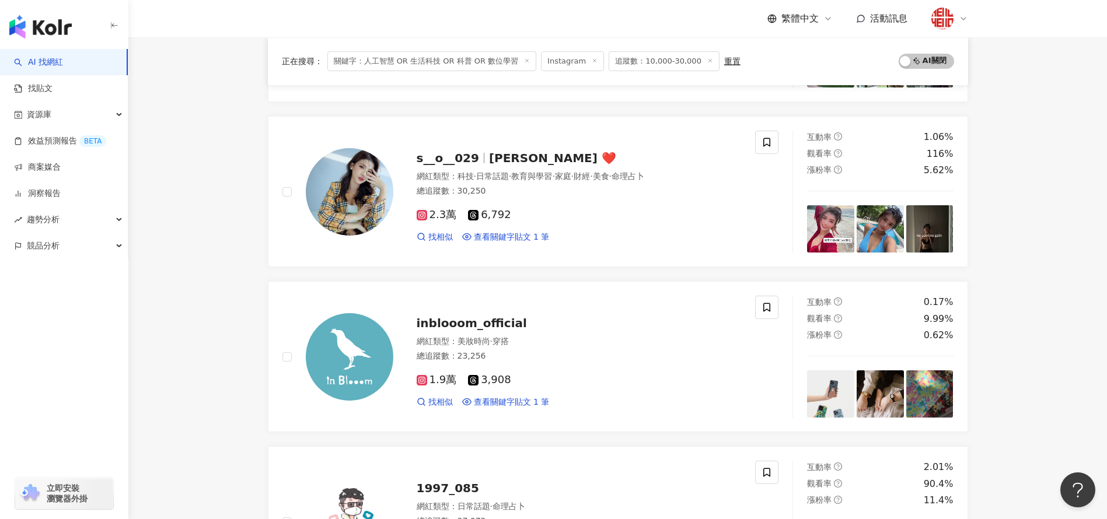
scroll to position [1159, 0]
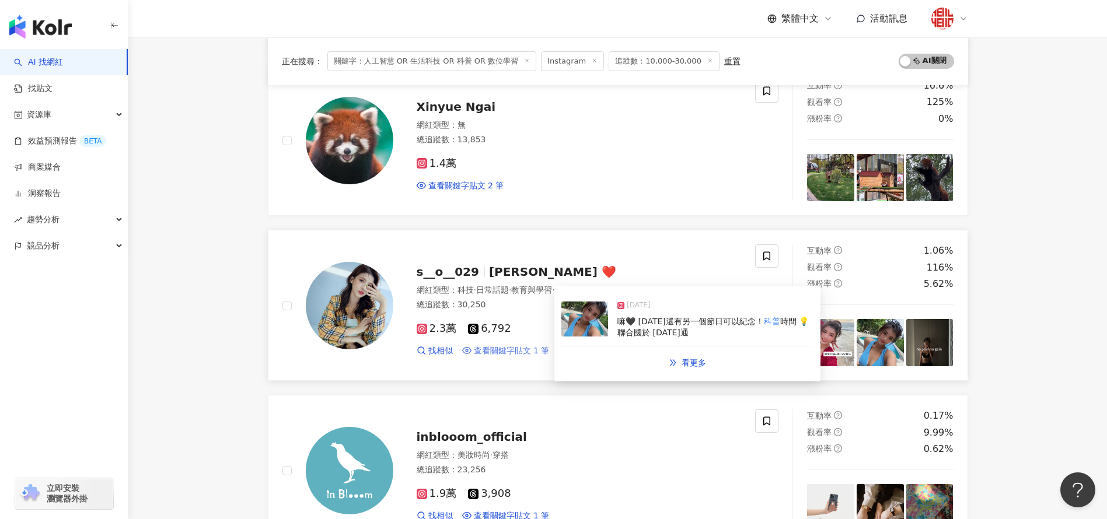
click at [514, 346] on span "查看關鍵字貼文 1 筆" at bounding box center [512, 352] width 76 height 12
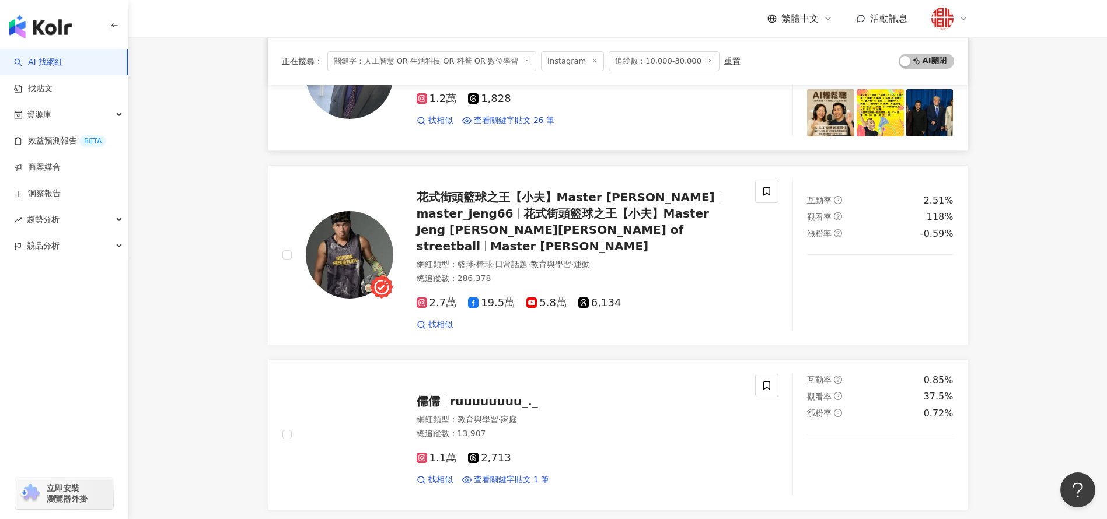
scroll to position [0, 0]
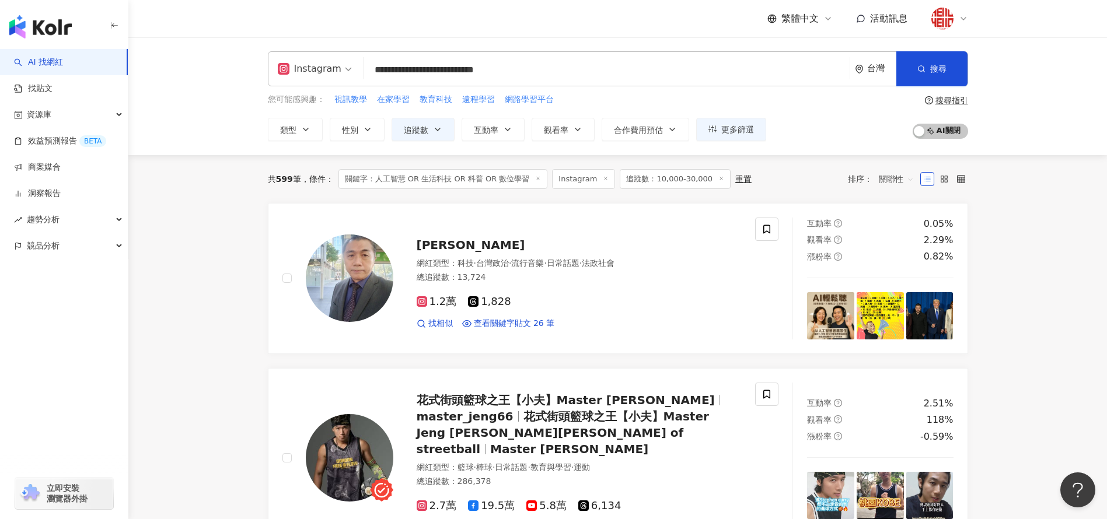
click at [619, 75] on input "**********" at bounding box center [606, 70] width 477 height 22
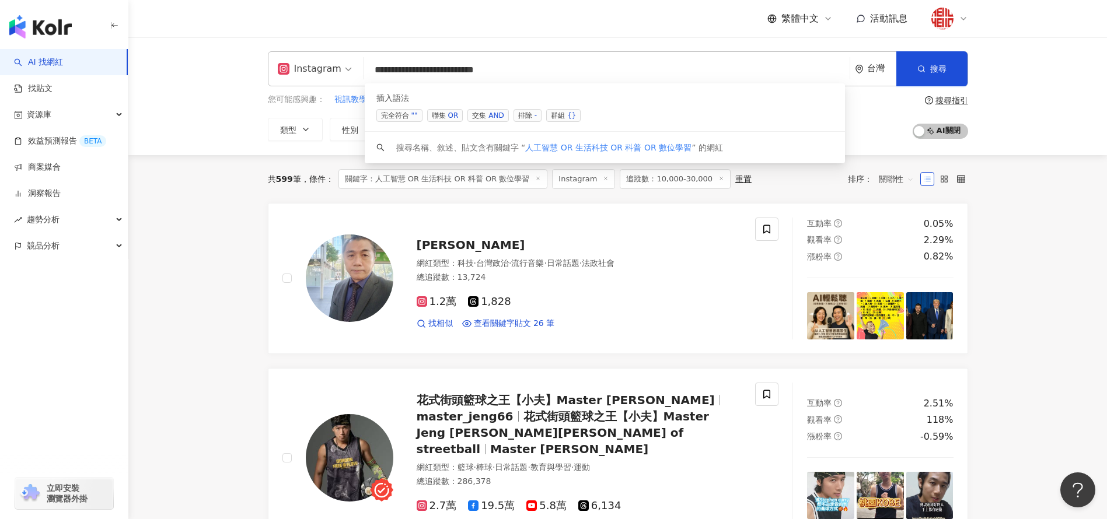
click at [442, 113] on span "聯集 OR" at bounding box center [445, 115] width 36 height 13
click at [517, 113] on span "排除 -" at bounding box center [528, 115] width 28 height 13
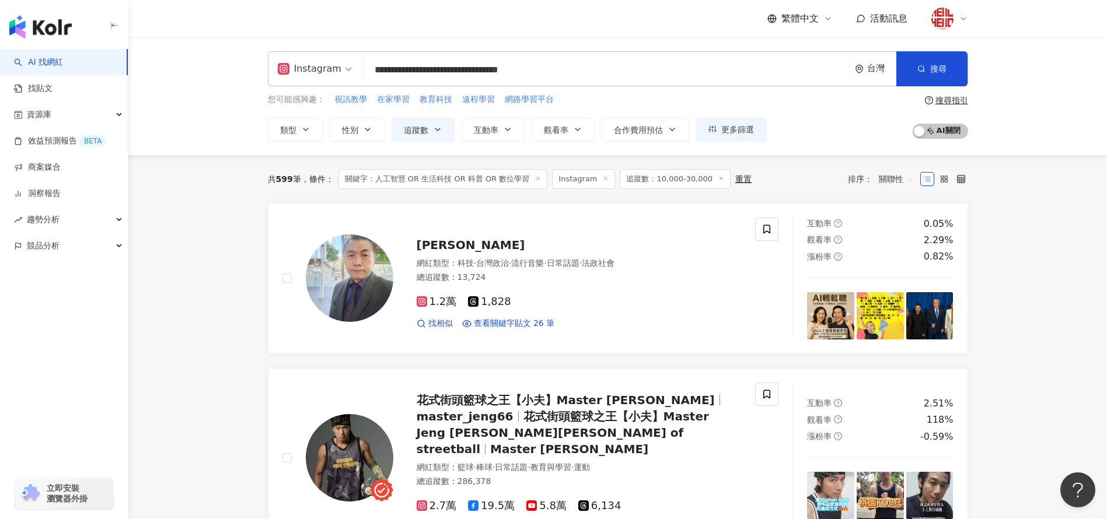
click at [517, 113] on div "您可能感興趣： 視訊教學 在家學習 教育科技 遠程學習 網路學習平台 類型 性別 追蹤數 互動率 觀看率 合作費用預估 更多篩選 篩選條件 關於網紅 互動潛力…" at bounding box center [517, 117] width 498 height 48
click at [928, 69] on button "搜尋" at bounding box center [931, 68] width 71 height 35
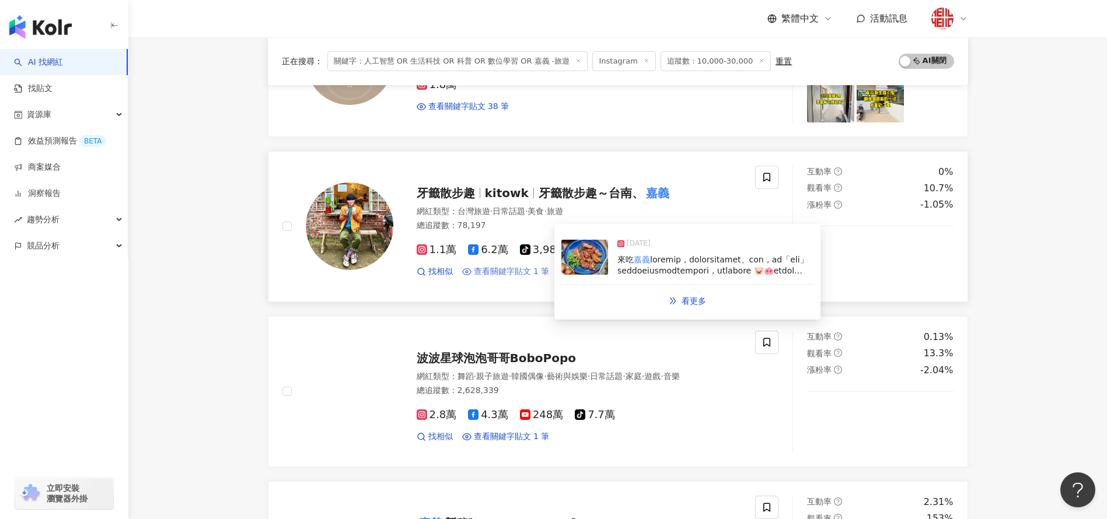
scroll to position [347, 0]
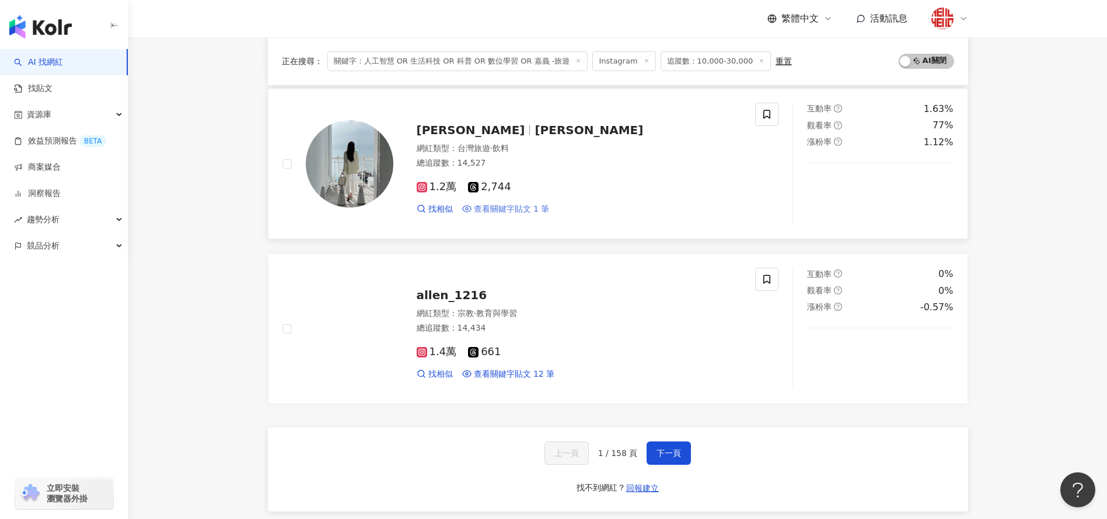
scroll to position [1791, 0]
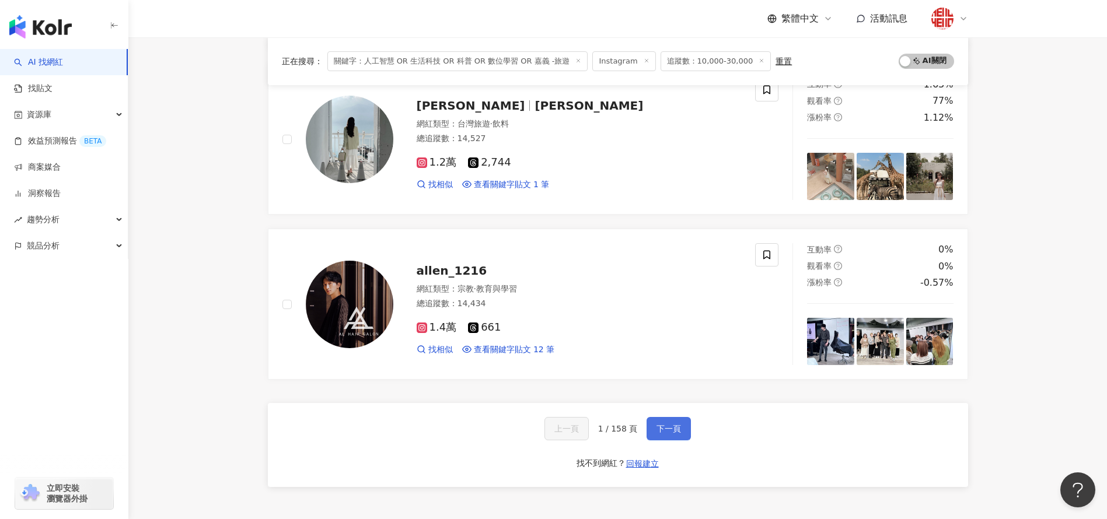
click at [682, 434] on button "下一頁" at bounding box center [669, 428] width 44 height 23
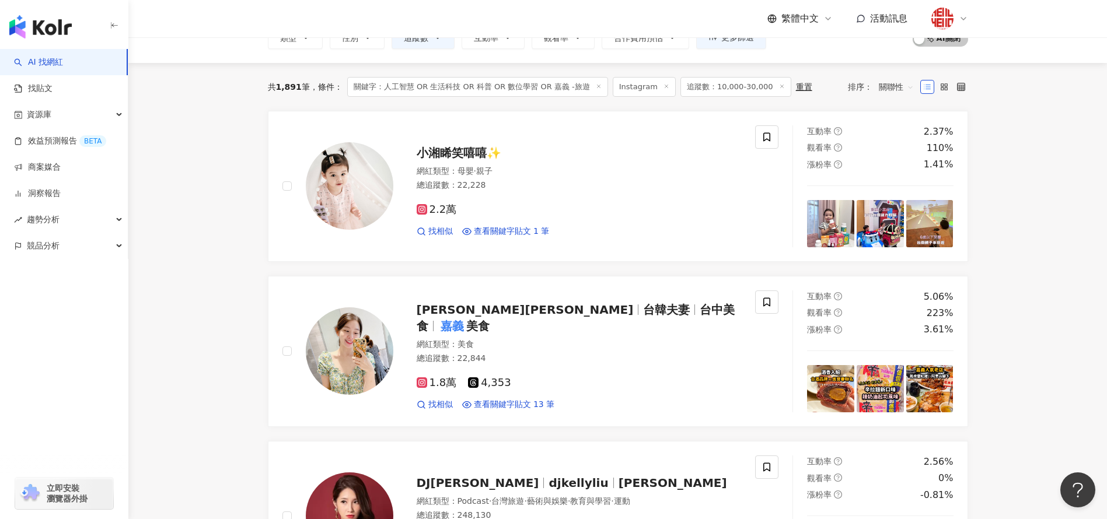
scroll to position [0, 0]
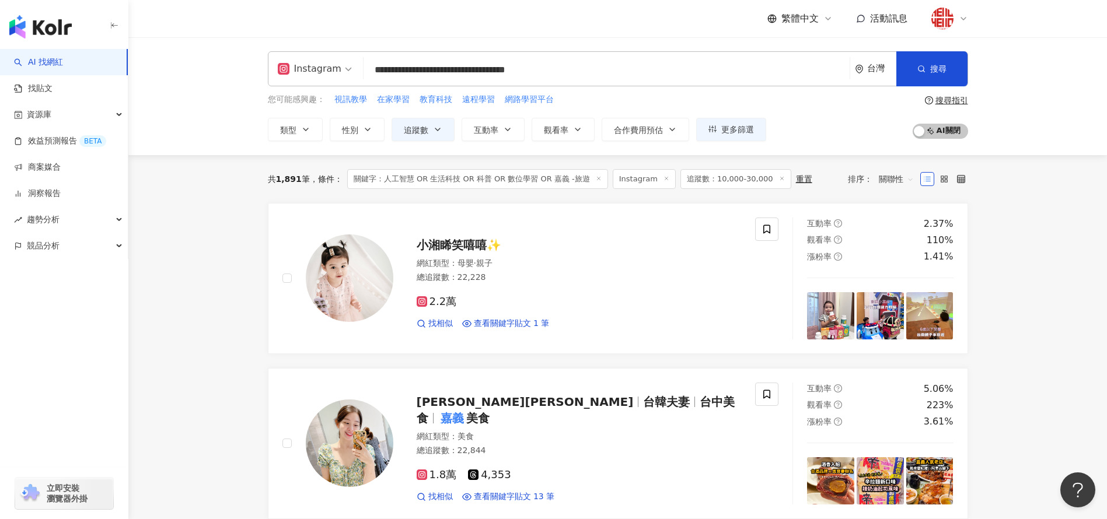
click at [594, 70] on input "**********" at bounding box center [606, 70] width 477 height 22
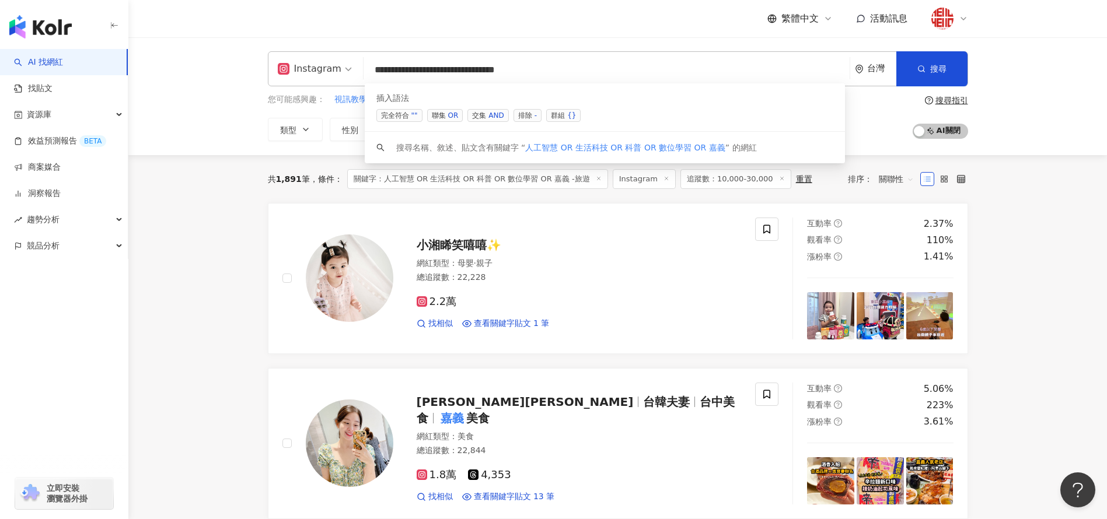
click at [446, 108] on div "插入語法 完全符合 "" 聯集 OR 交集 AND 排除 - 群組 {}" at bounding box center [605, 107] width 480 height 48
click at [442, 114] on span "聯集 OR" at bounding box center [445, 115] width 36 height 13
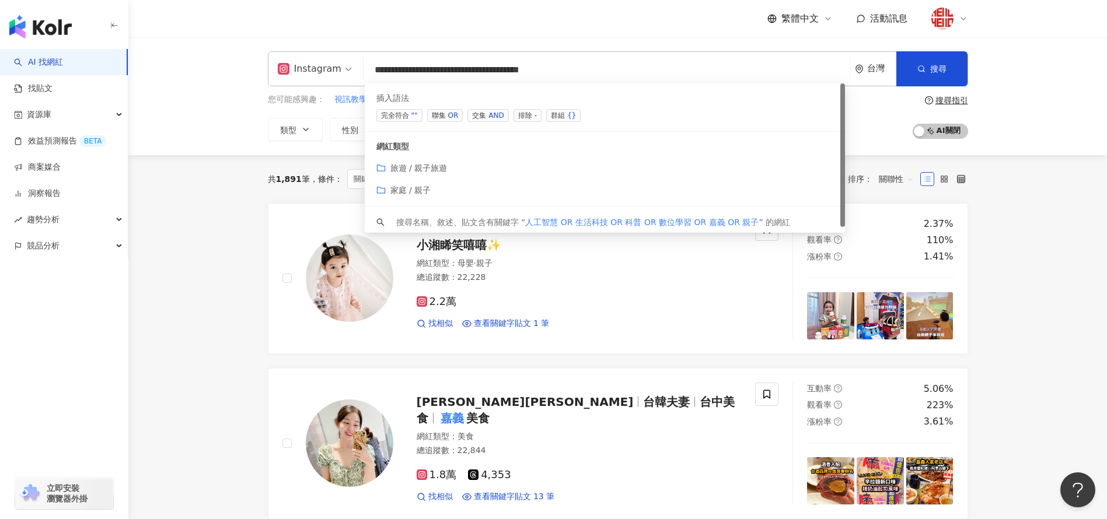
click at [529, 117] on span "排除 -" at bounding box center [528, 115] width 28 height 13
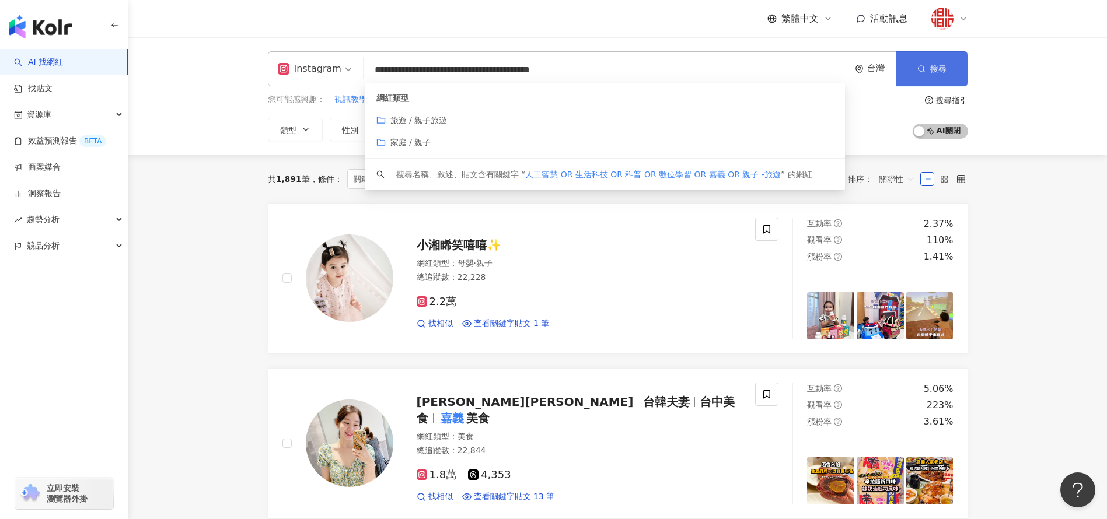
type input "**********"
click at [943, 62] on button "搜尋" at bounding box center [931, 68] width 71 height 35
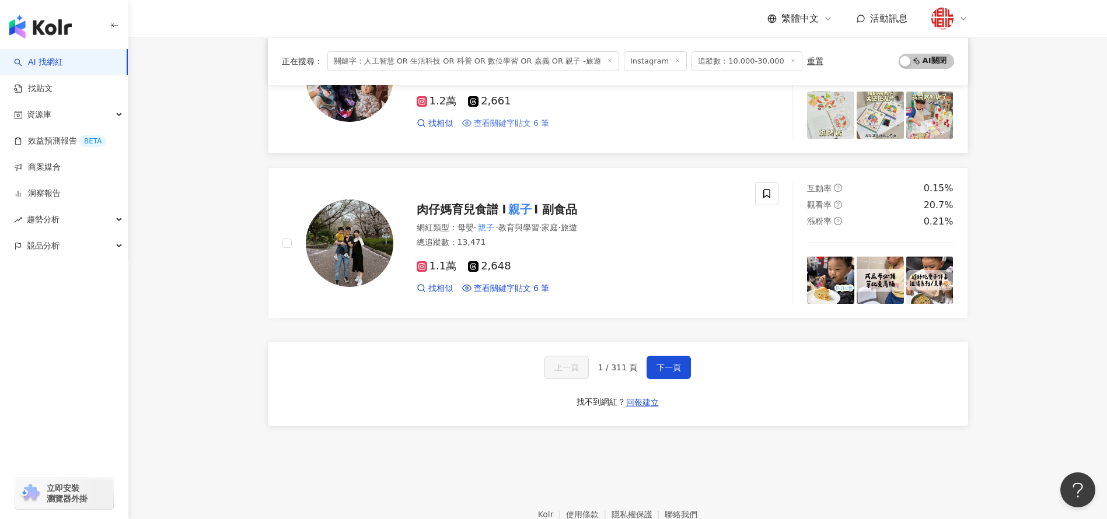
scroll to position [1866, 0]
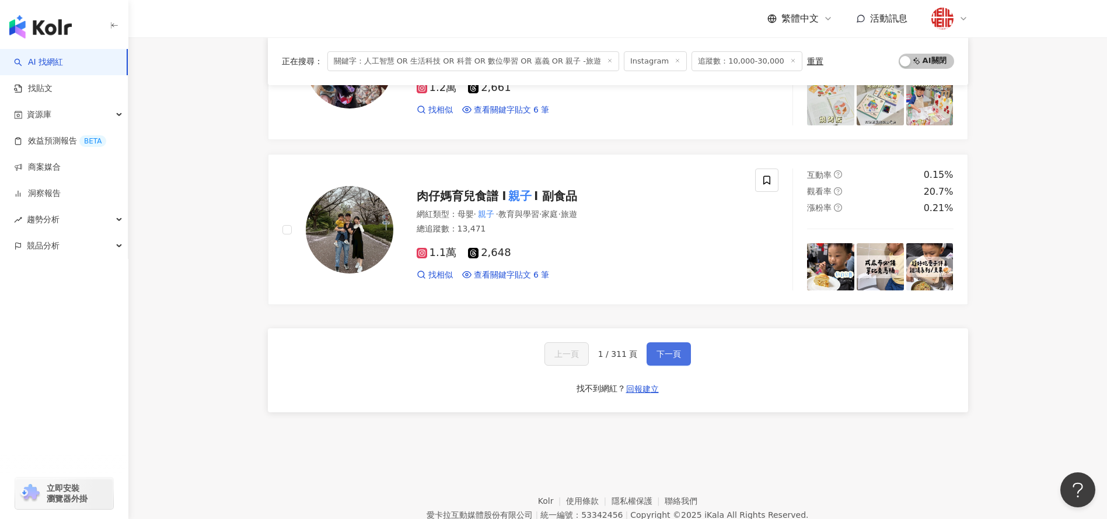
click at [664, 350] on span "下一頁" at bounding box center [669, 354] width 25 height 9
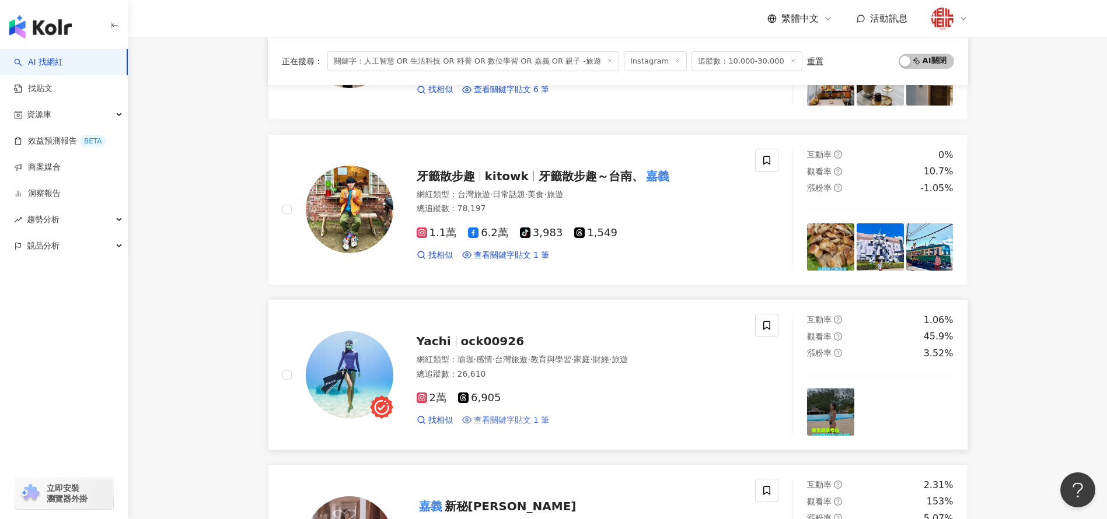
scroll to position [1390, 0]
click at [496, 180] on span "kitowk" at bounding box center [507, 177] width 44 height 14
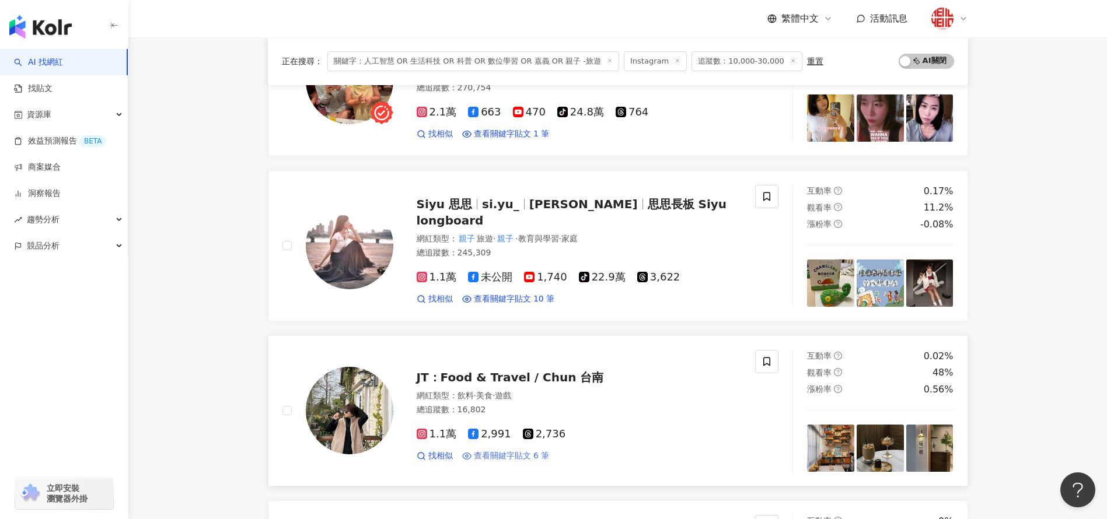
scroll to position [996, 0]
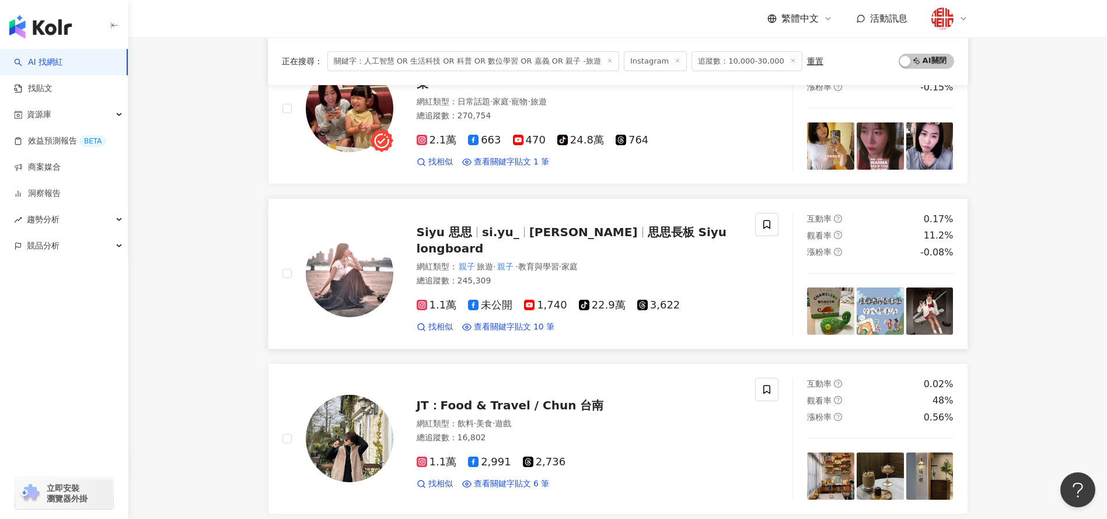
click at [482, 239] on span "si.yu_" at bounding box center [500, 232] width 37 height 14
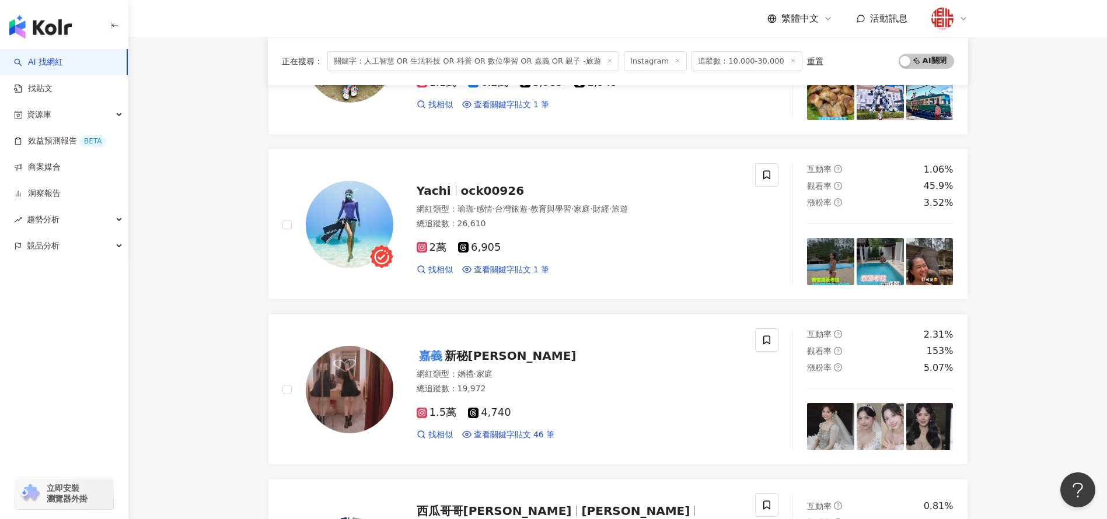
scroll to position [1918, 0]
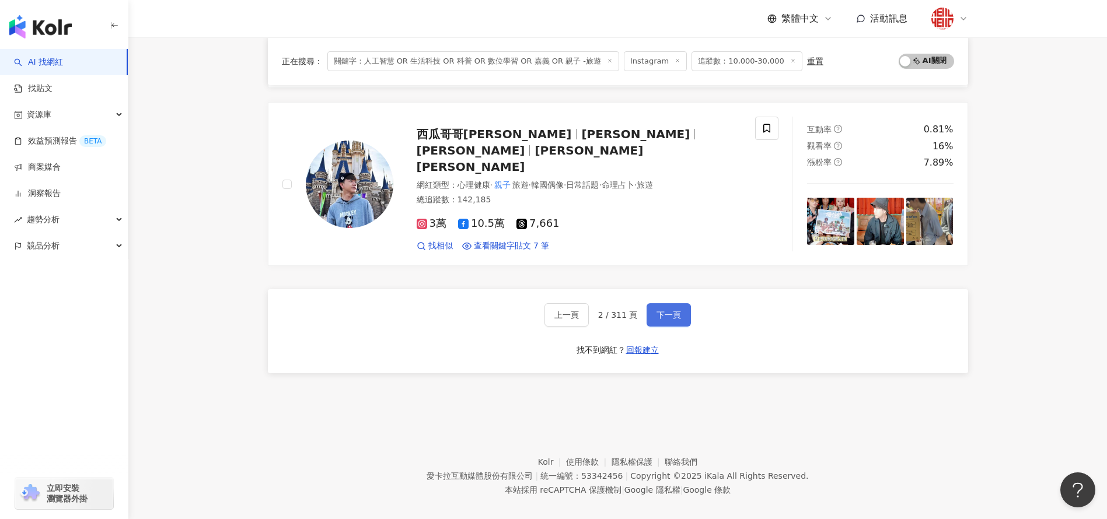
click at [662, 303] on button "下一頁" at bounding box center [669, 314] width 44 height 23
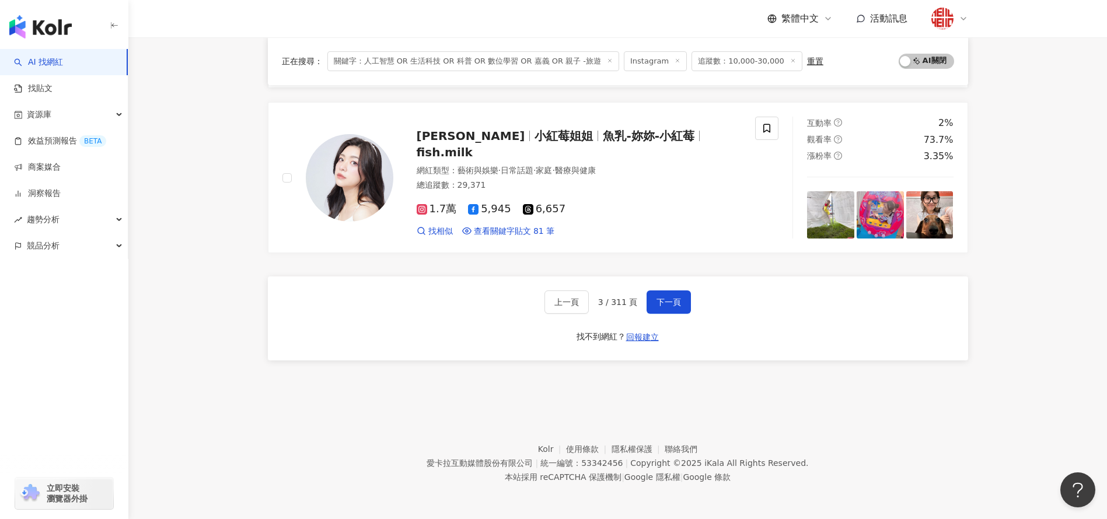
click at [860, 354] on div "上一頁 3 / 311 頁 下一頁 找不到網紅？ 回報建立" at bounding box center [618, 319] width 700 height 84
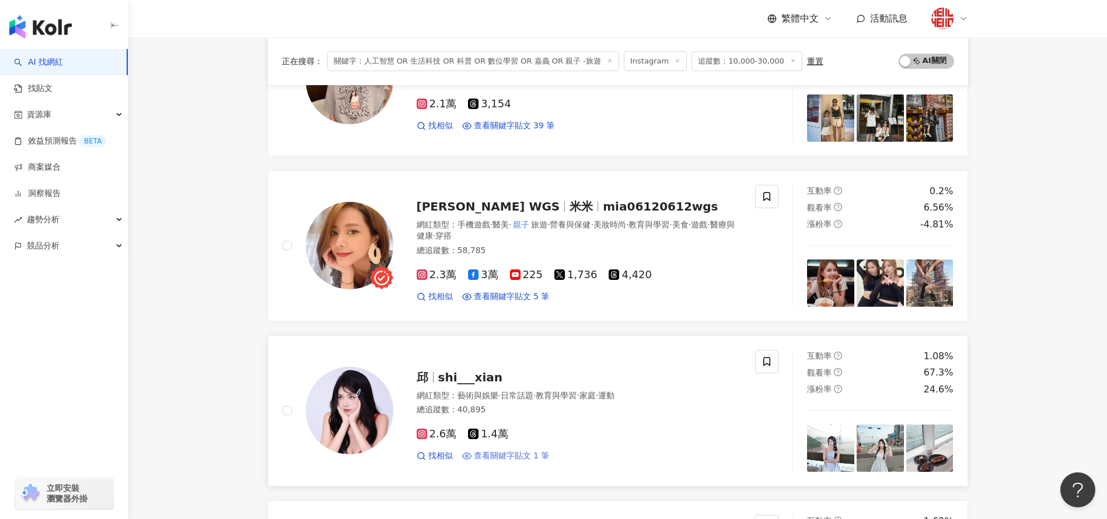
scroll to position [336, 0]
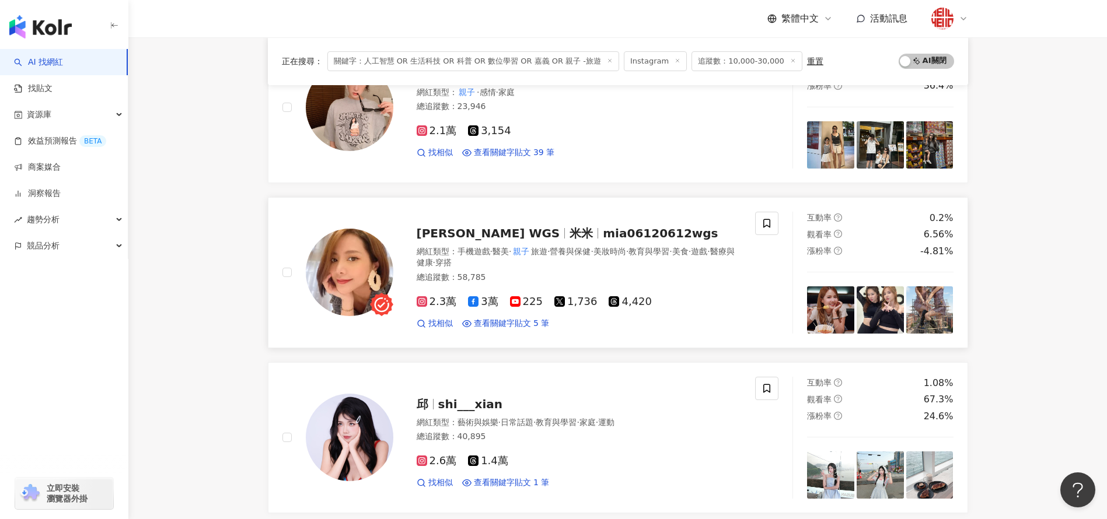
click at [490, 266] on span "醫療與健康" at bounding box center [576, 257] width 318 height 21
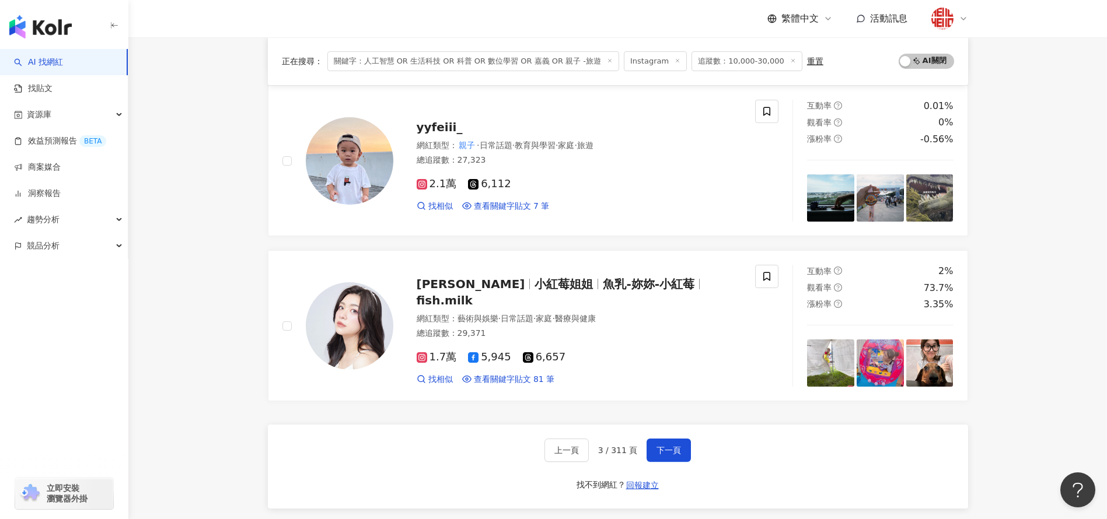
scroll to position [1918, 0]
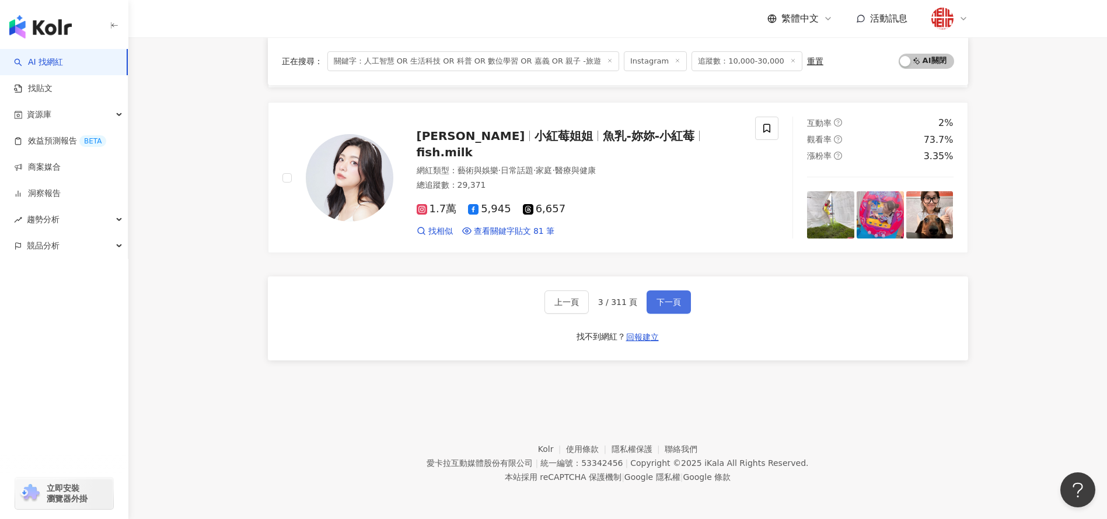
click at [676, 298] on span "下一頁" at bounding box center [669, 302] width 25 height 9
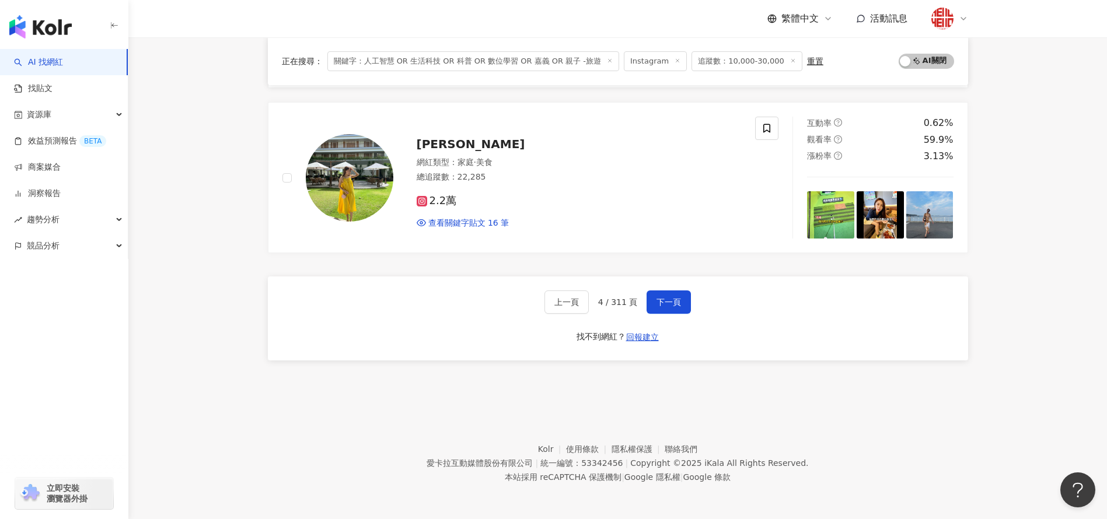
click at [536, 359] on div "上一頁 4 / 311 頁 下一頁 找不到網紅？ 回報建立" at bounding box center [618, 319] width 700 height 84
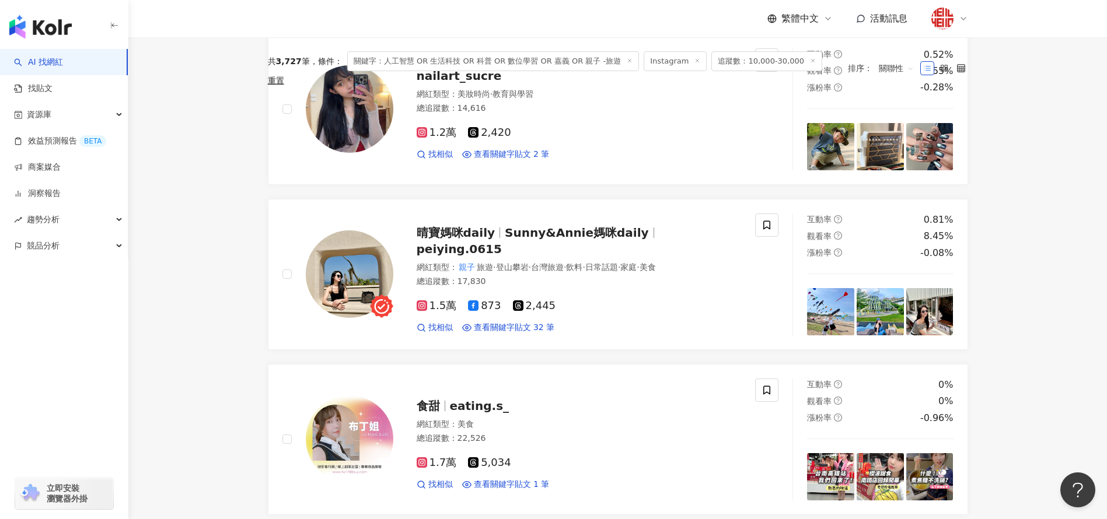
scroll to position [0, 0]
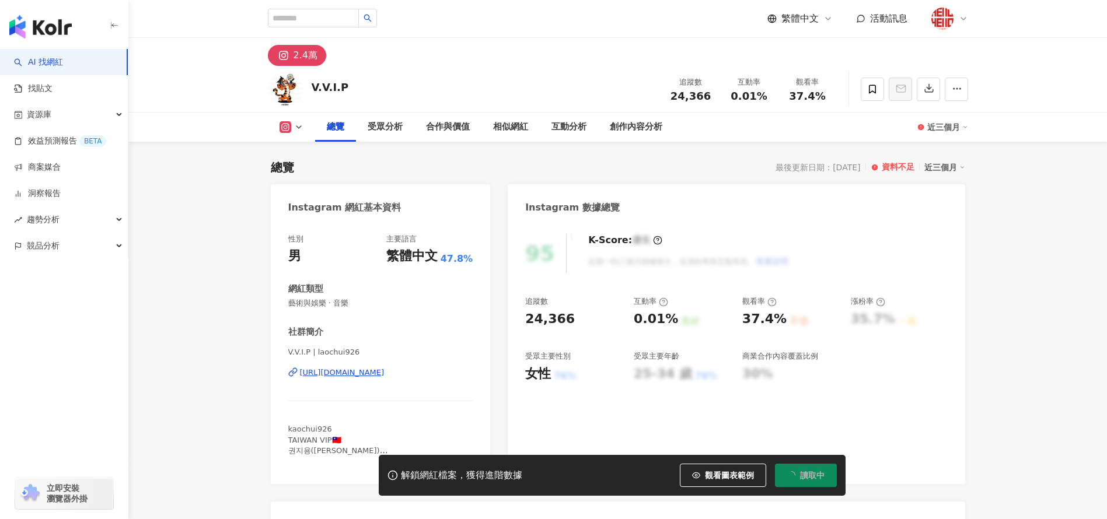
scroll to position [15, 0]
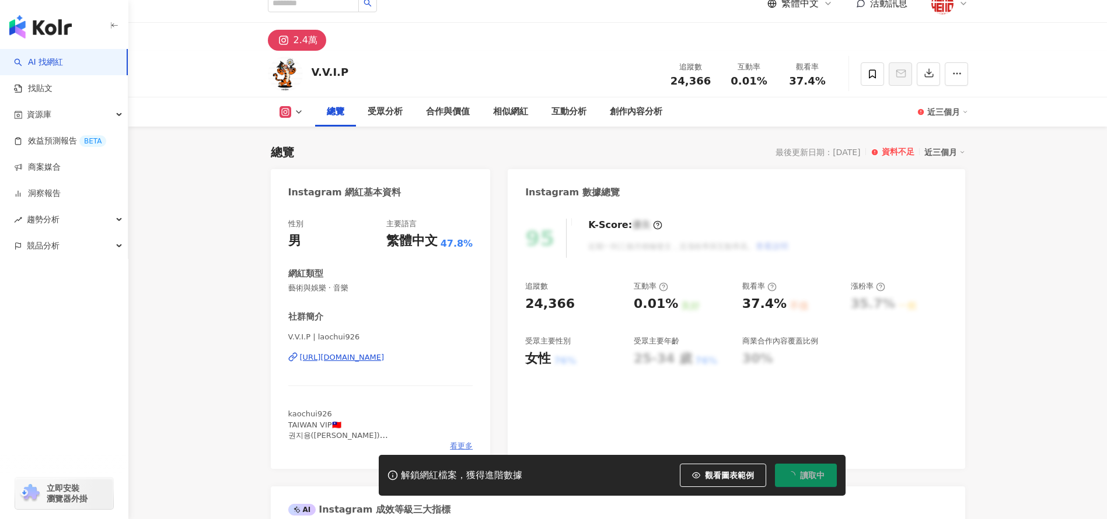
click at [455, 441] on span "看更多" at bounding box center [461, 446] width 23 height 11
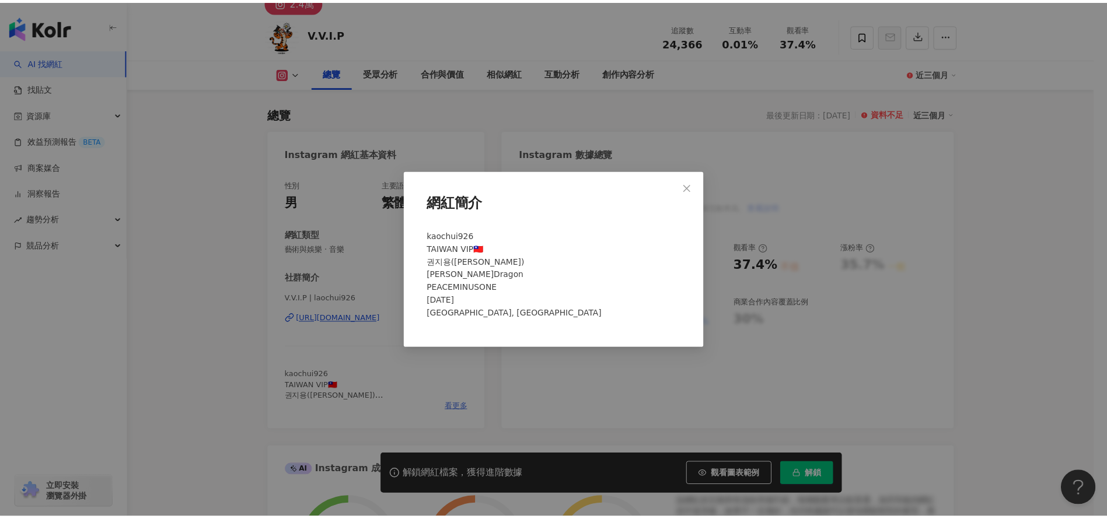
scroll to position [0, 0]
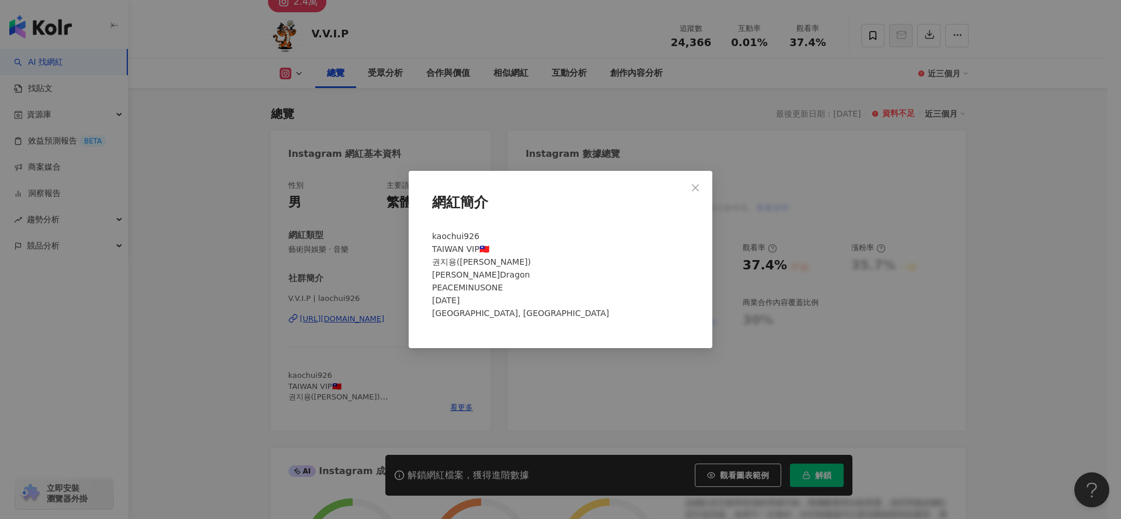
click at [362, 298] on div "網紅簡介 kaochui926 TAIWAN VIP🇹🇼 권지용(權志龍) G.Dragon PEACEMINUSONE August 18, 1988 Se…" at bounding box center [560, 259] width 1121 height 519
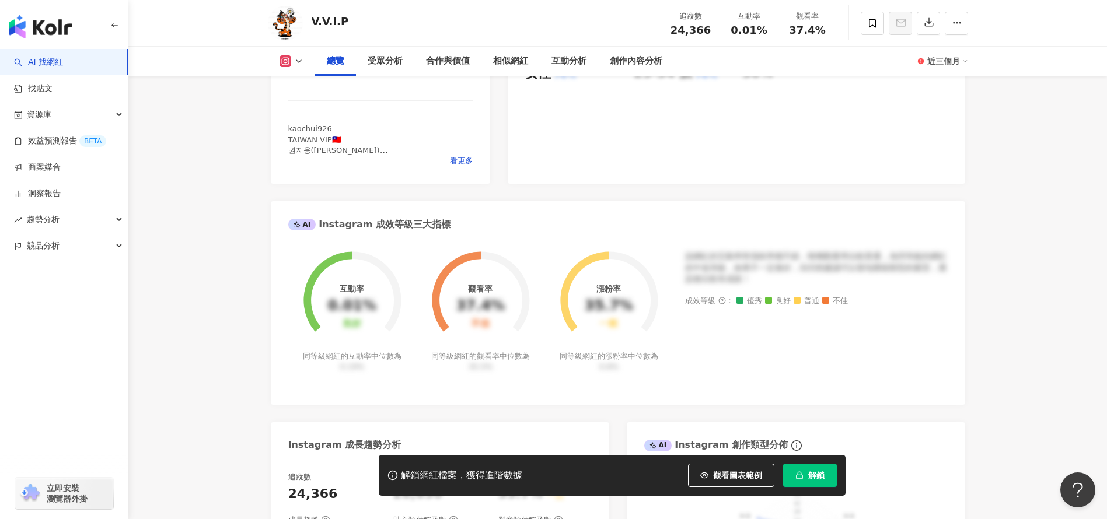
scroll to position [364, 0]
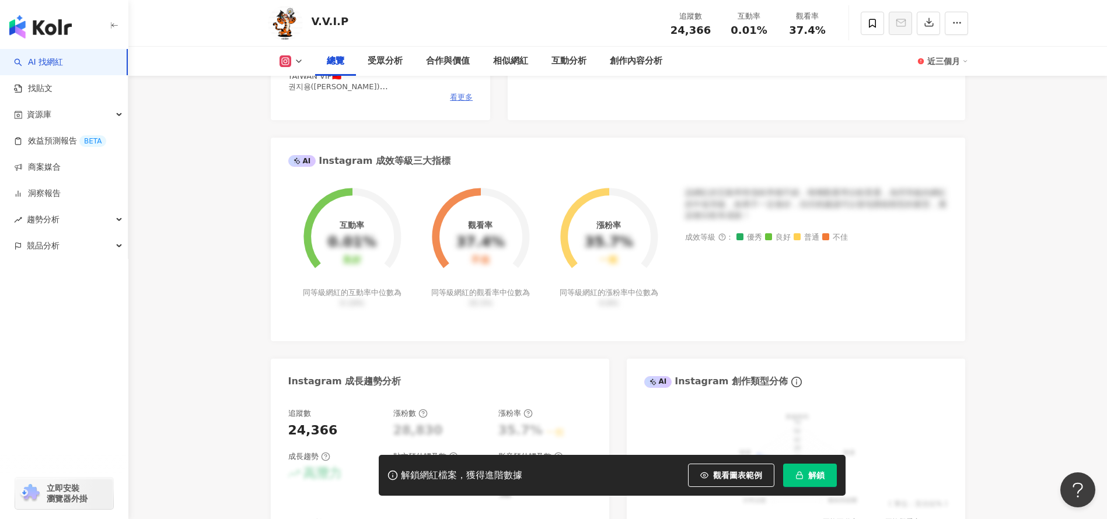
click at [458, 94] on span "看更多" at bounding box center [461, 97] width 23 height 11
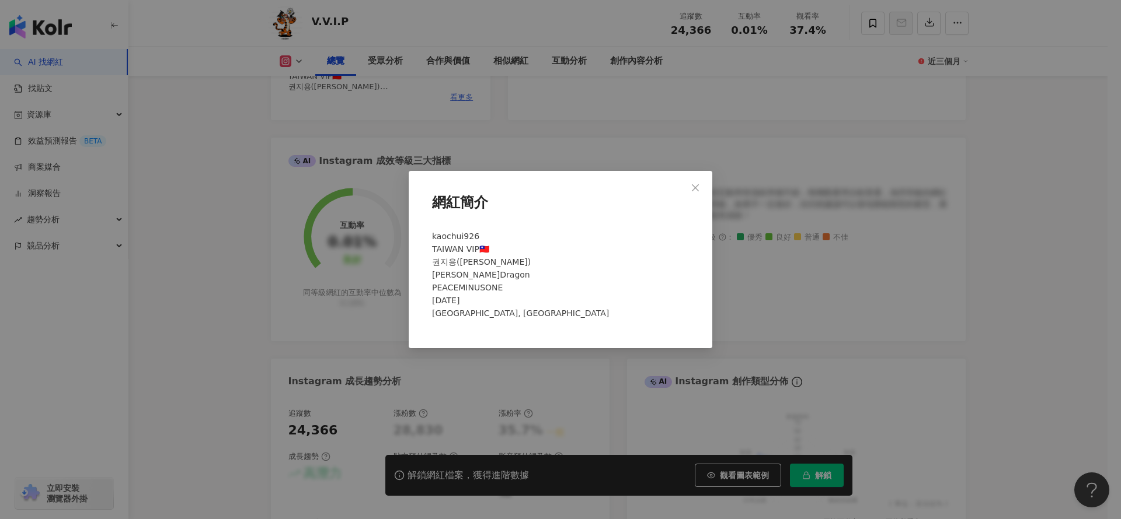
click at [458, 94] on div "網紅簡介 kaochui926 TAIWAN VIP🇹🇼 권지용(權志龍) G.Dragon PEACEMINUSONE August 18, 1988 Se…" at bounding box center [560, 259] width 1121 height 519
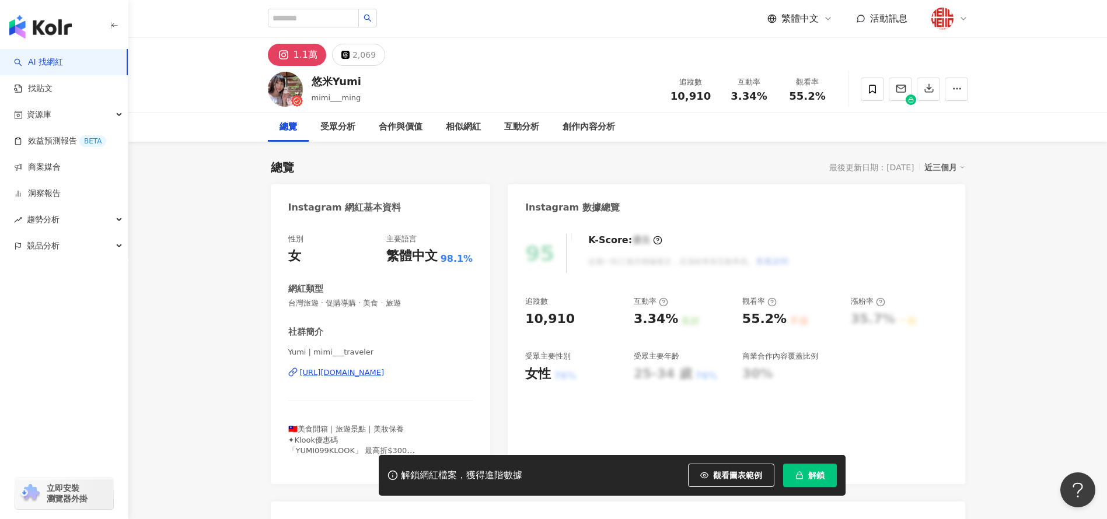
scroll to position [83, 0]
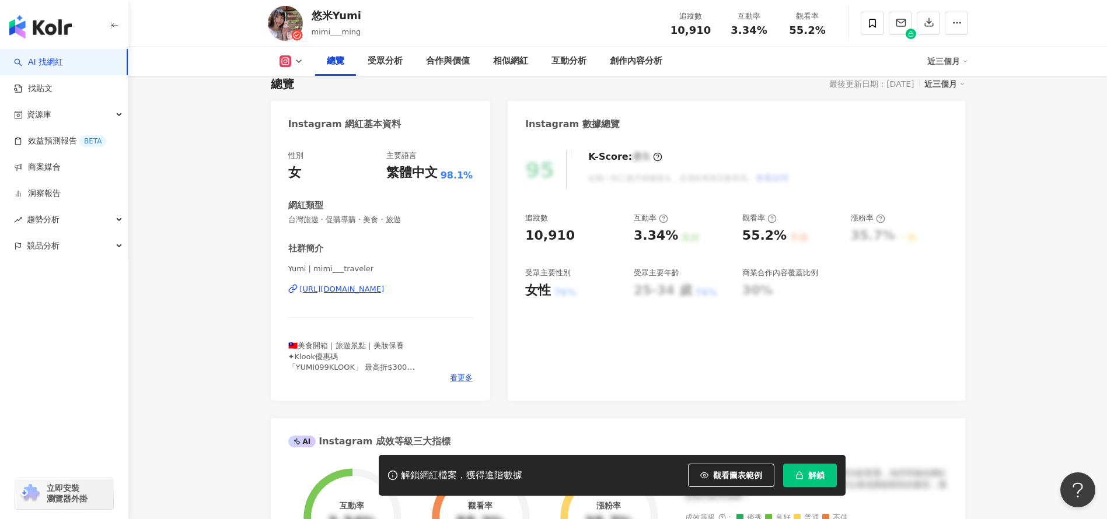
click at [385, 291] on div "https://www.instagram.com/mimi___traveler/" at bounding box center [342, 289] width 85 height 11
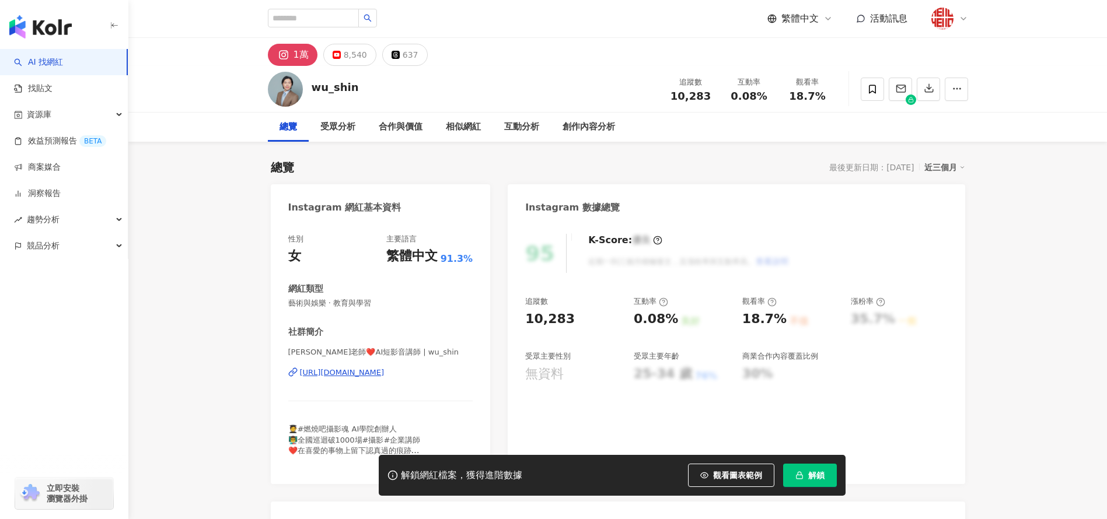
scroll to position [19, 0]
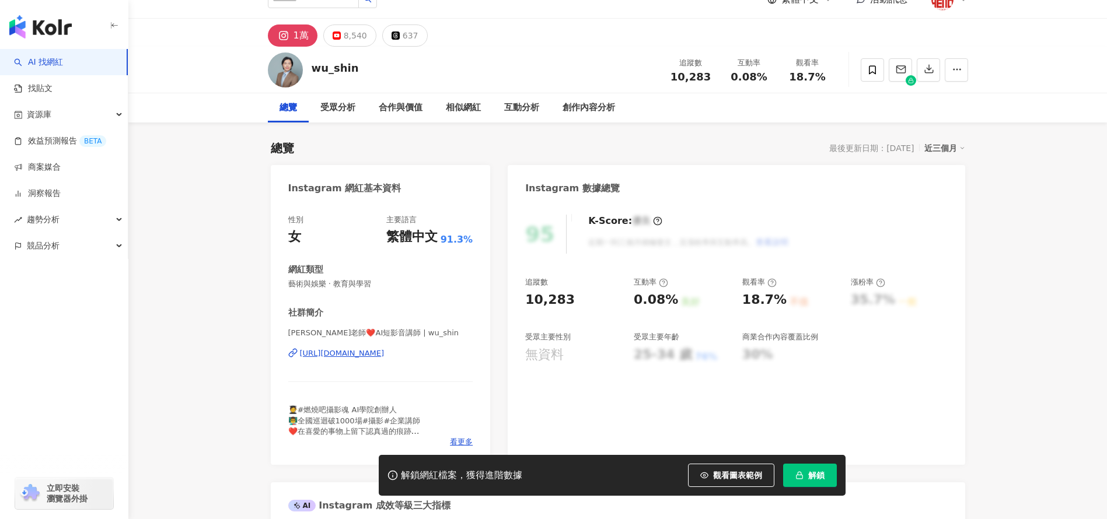
click at [385, 356] on div "https://www.instagram.com/wu_shin/" at bounding box center [342, 353] width 85 height 11
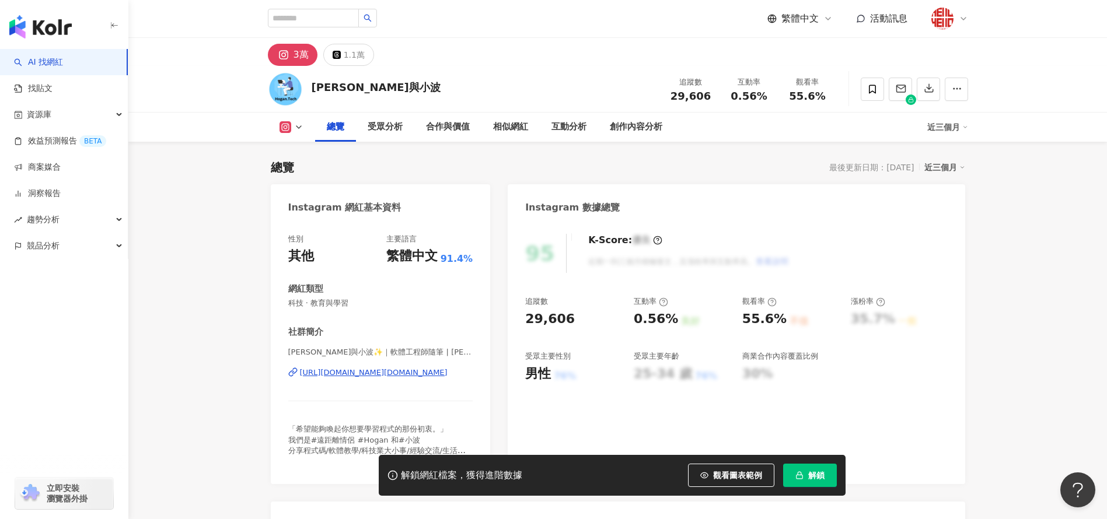
click at [408, 371] on div "https://www.instagram.com/hogan.tech/" at bounding box center [374, 373] width 148 height 11
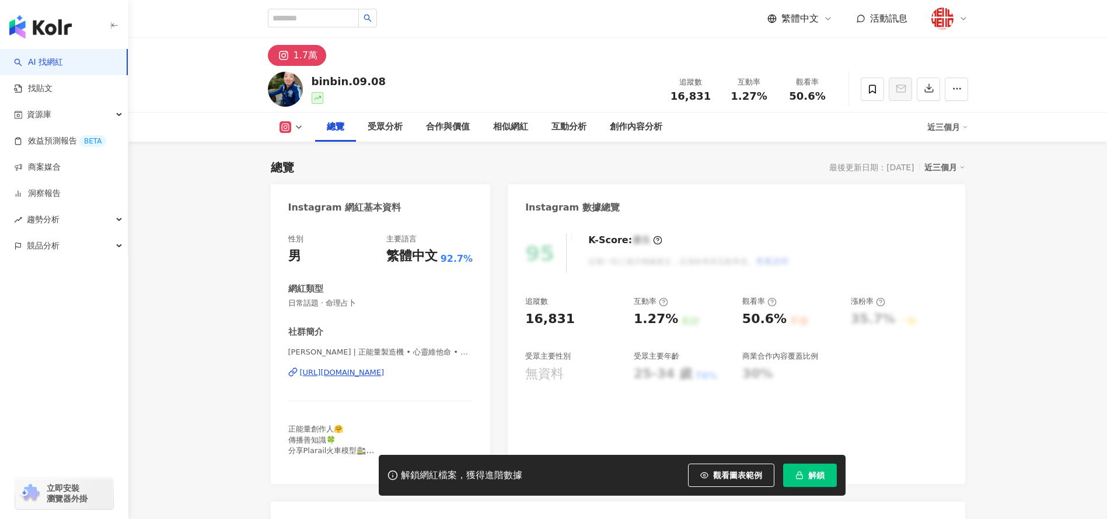
click at [385, 375] on div "[URL][DOMAIN_NAME]" at bounding box center [342, 373] width 85 height 11
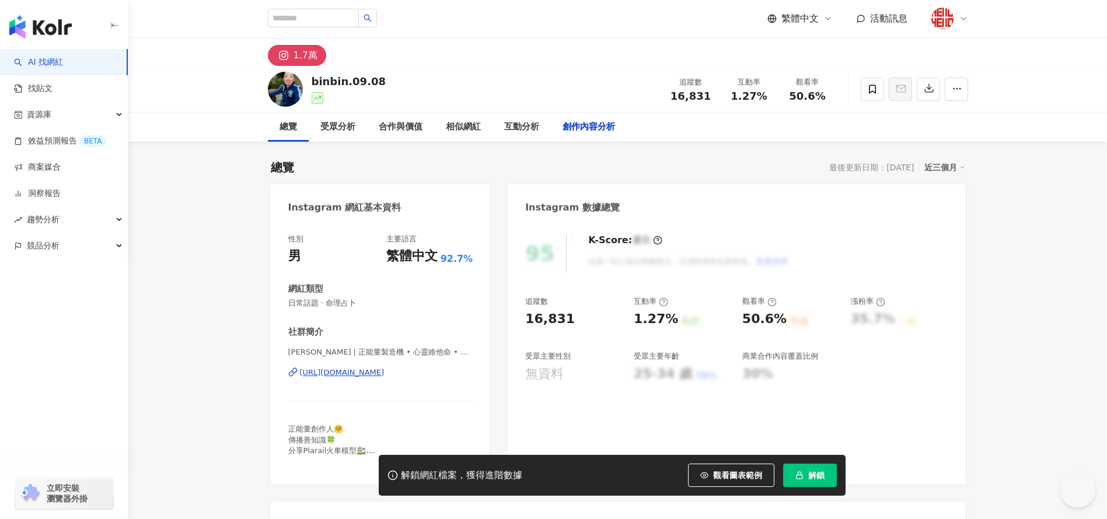
scroll to position [3584, 0]
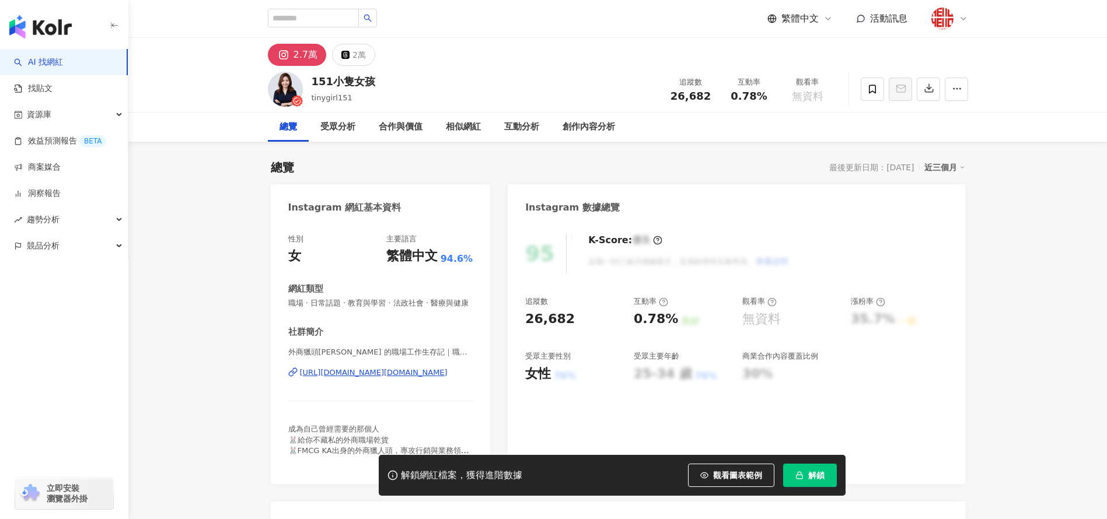
click at [382, 378] on div "[URL][DOMAIN_NAME][DOMAIN_NAME]" at bounding box center [374, 373] width 148 height 11
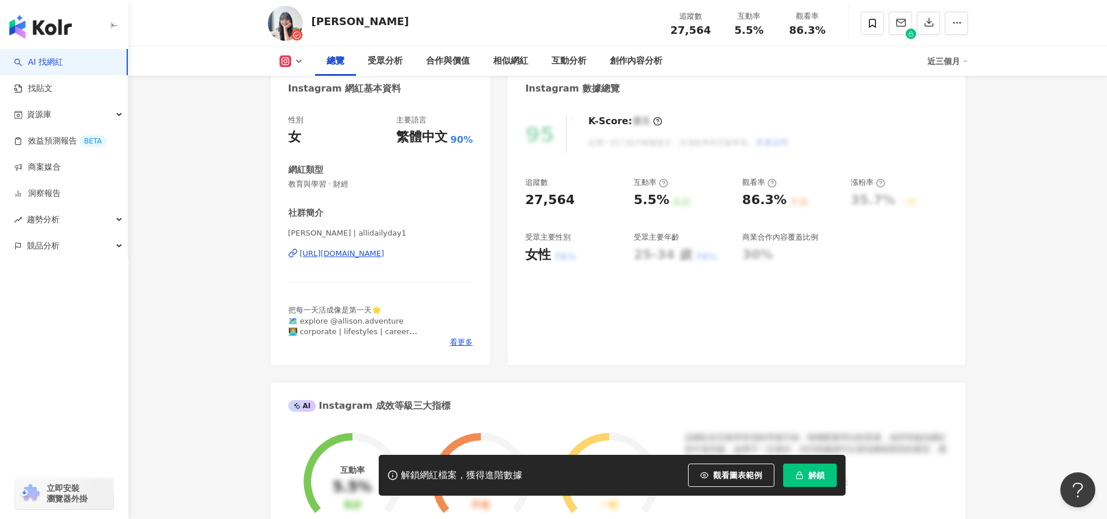
click at [385, 251] on div "https://www.instagram.com/allidailyday1/" at bounding box center [342, 254] width 85 height 11
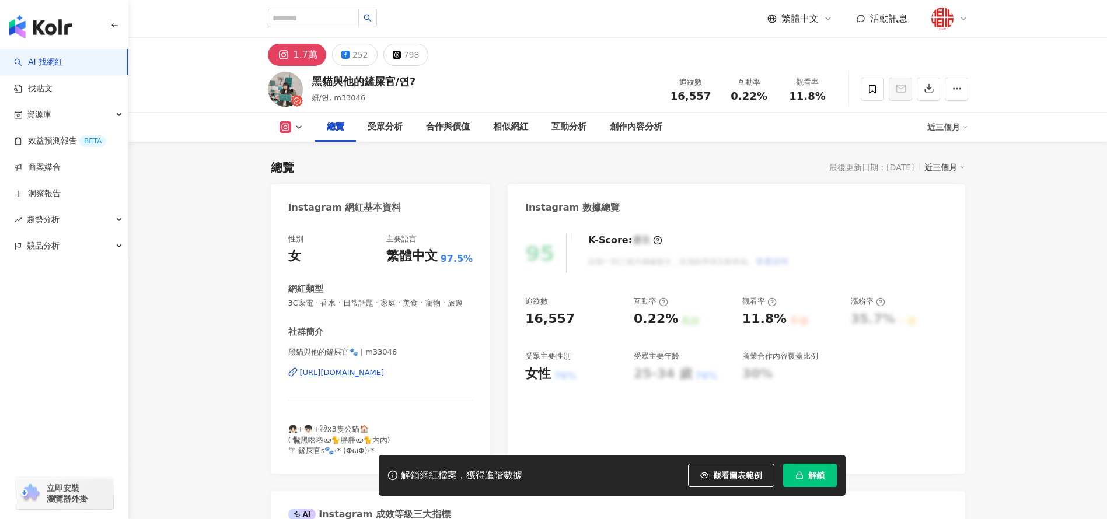
click at [376, 368] on div "[URL][DOMAIN_NAME]" at bounding box center [342, 373] width 85 height 11
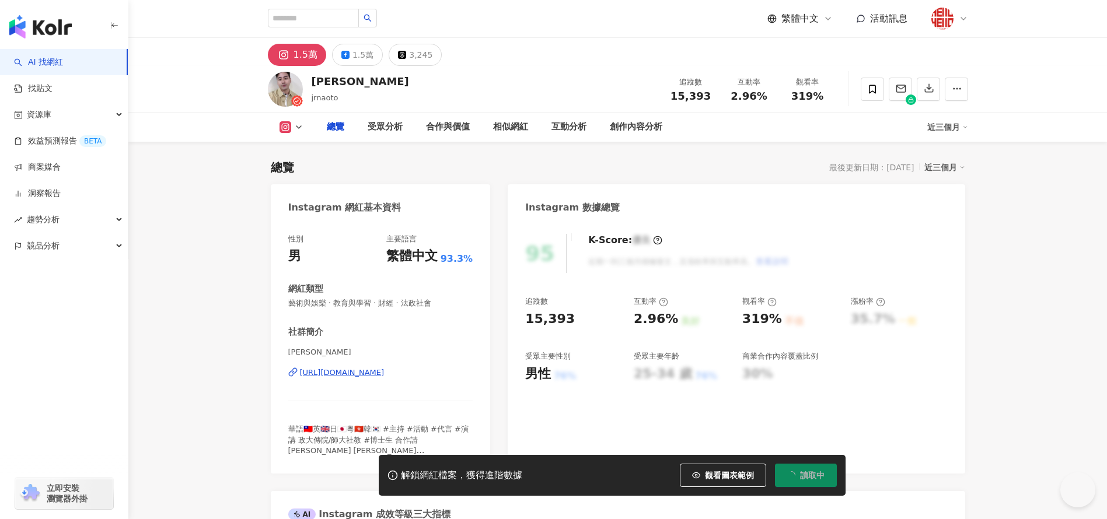
type input "**********"
click at [385, 372] on div "[URL][DOMAIN_NAME]" at bounding box center [342, 373] width 85 height 11
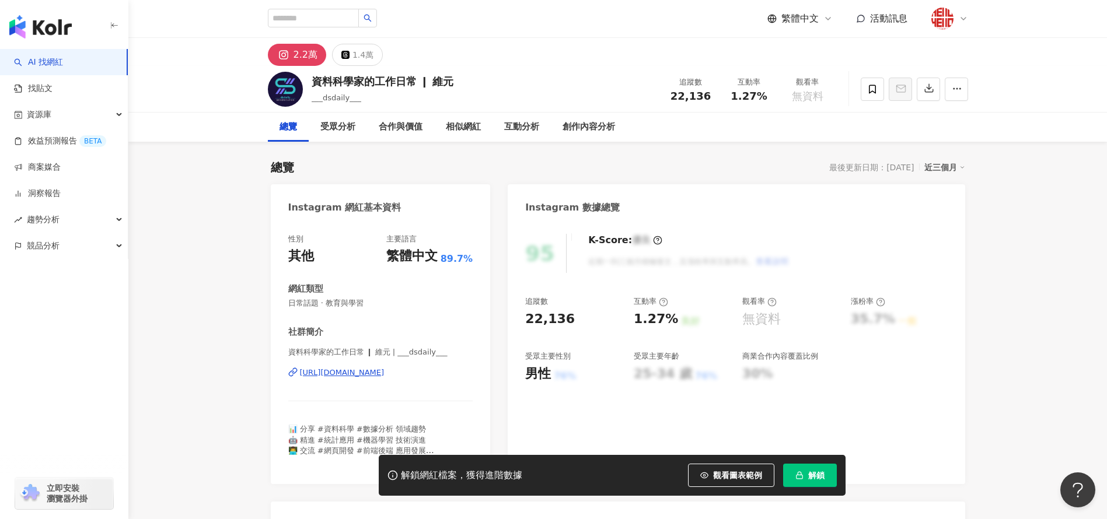
click at [369, 315] on div "性別 其他 主要語言 繁體中文 89.7% 網紅類型 日常話題 · 教育與學習 社群簡介 資料科學家的工作日常 ❙ 維元 | ___dsdaily___ [U…" at bounding box center [380, 350] width 185 height 233
click at [369, 368] on div "[URL][DOMAIN_NAME]" at bounding box center [342, 373] width 85 height 11
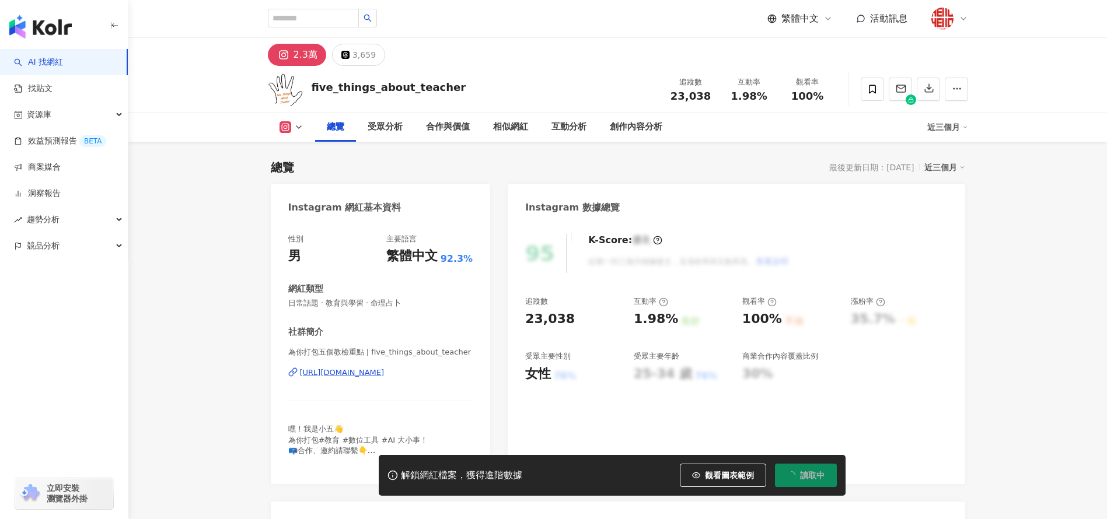
click at [385, 368] on div "[URL][DOMAIN_NAME]" at bounding box center [342, 373] width 85 height 11
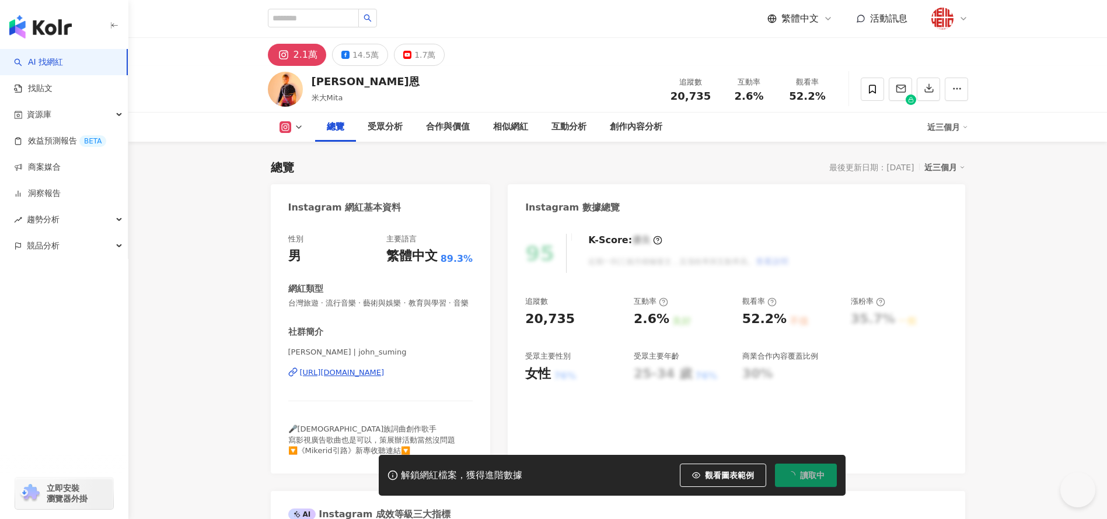
scroll to position [46, 0]
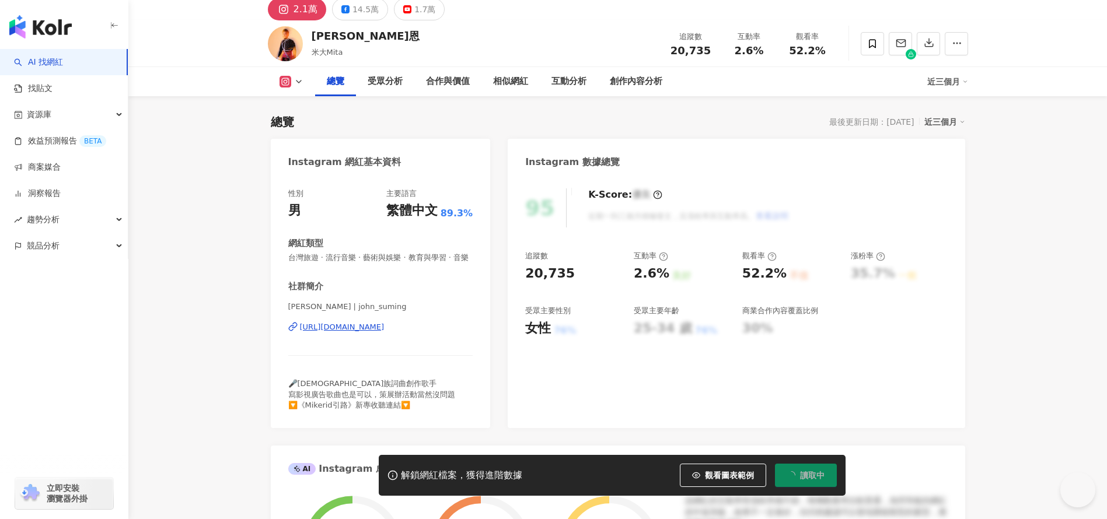
click at [385, 333] on div "[URL][DOMAIN_NAME]" at bounding box center [342, 327] width 85 height 11
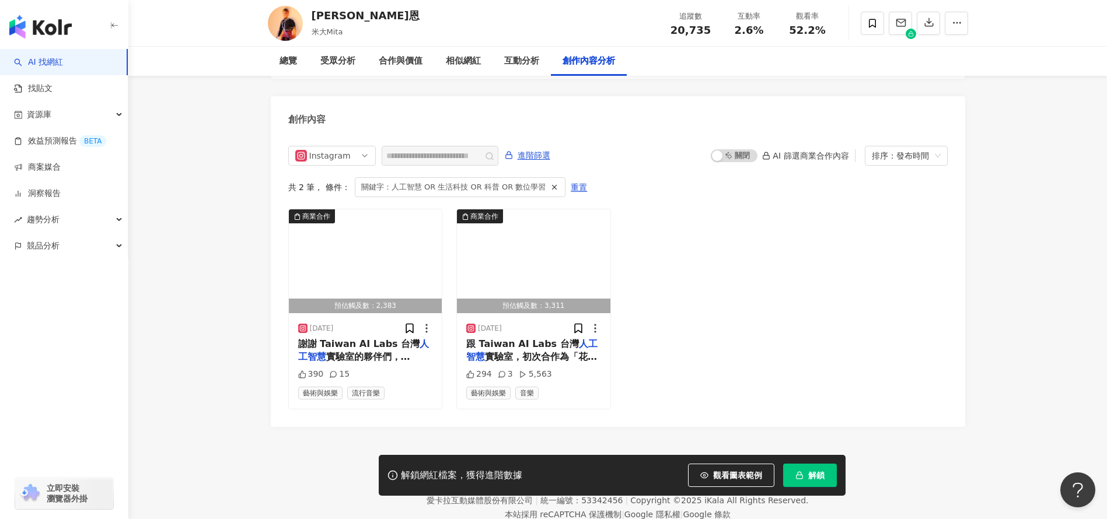
scroll to position [0, 0]
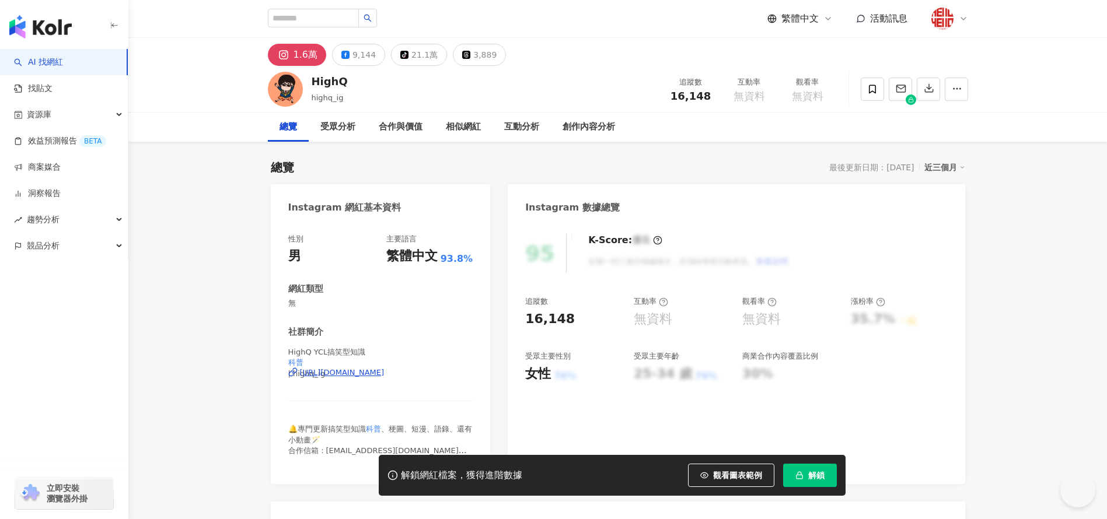
scroll to position [33, 0]
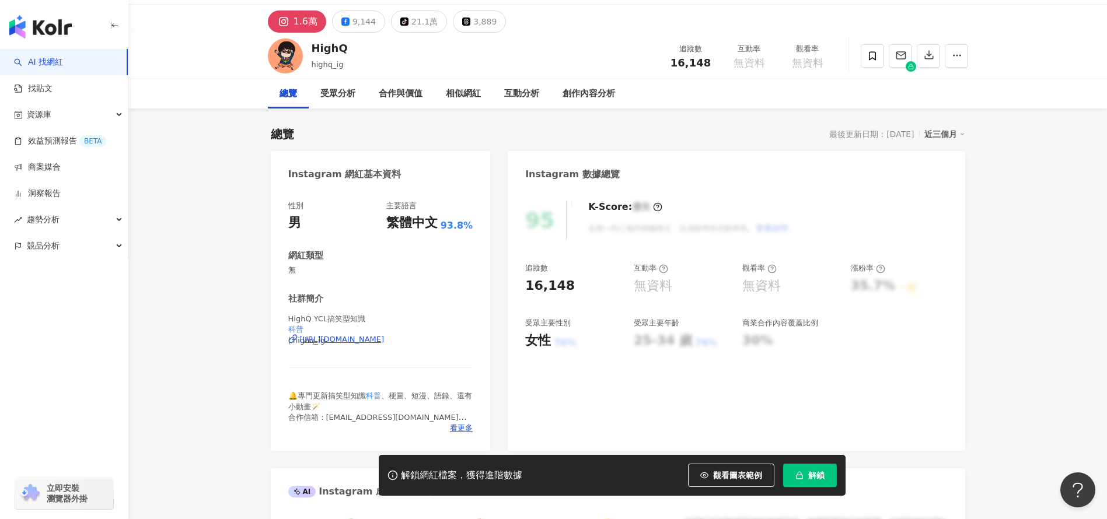
click at [463, 427] on span "看更多" at bounding box center [461, 428] width 23 height 11
click at [405, 305] on div "社群簡介 HighQ YCL搞笑型知識 科普 | highq_ig https://www.instagram.com/highq_ig/ 🔔專門更新搞笑型知…" at bounding box center [380, 363] width 185 height 141
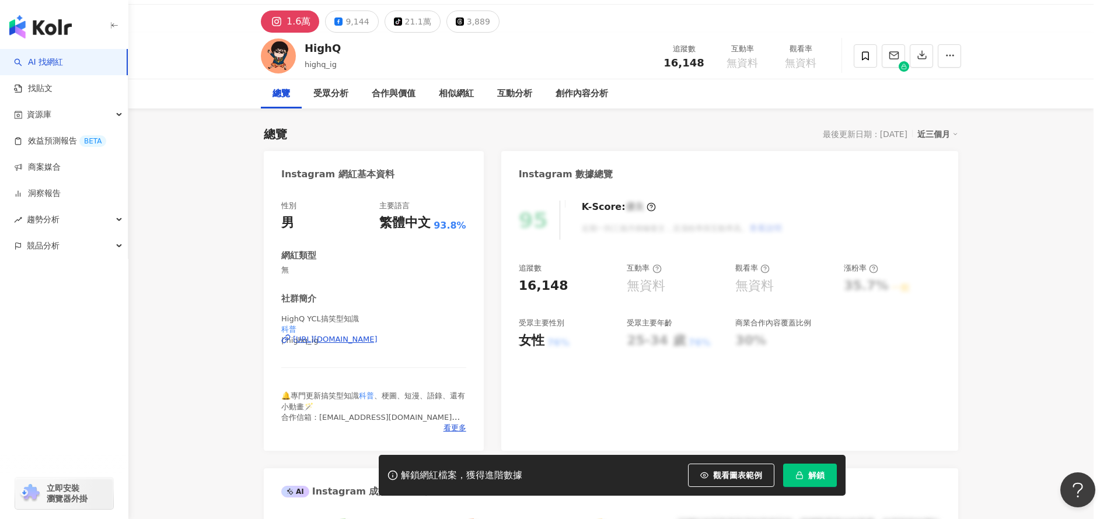
scroll to position [3558, 0]
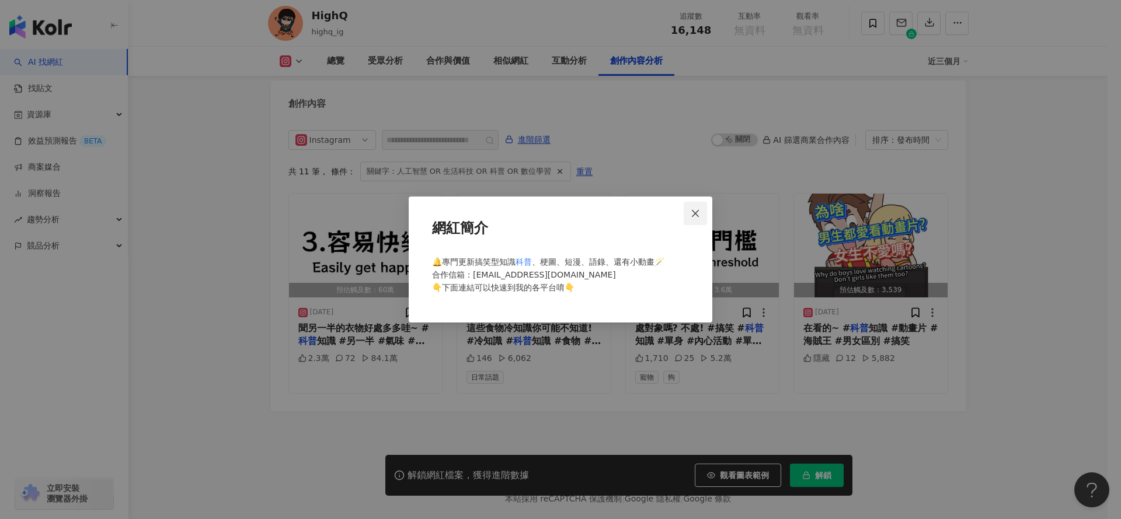
click at [695, 207] on button "Close" at bounding box center [694, 213] width 23 height 23
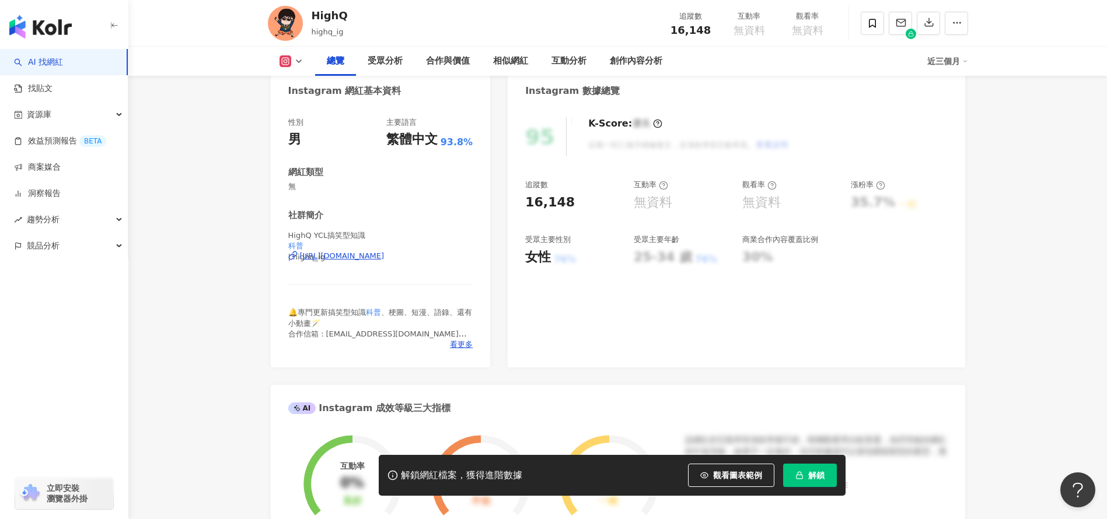
scroll to position [0, 0]
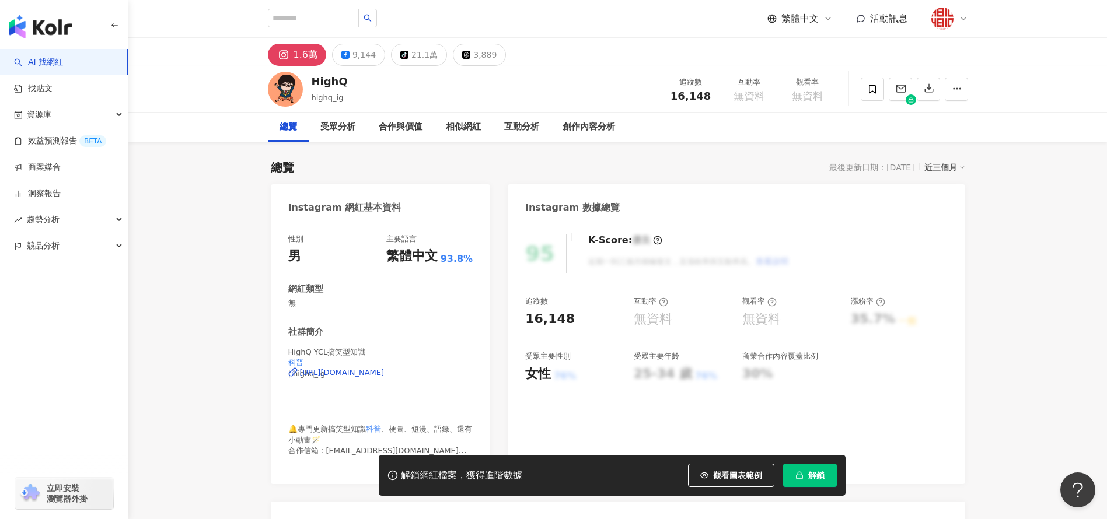
click at [385, 368] on div "https://www.instagram.com/highq_ig/" at bounding box center [342, 373] width 85 height 11
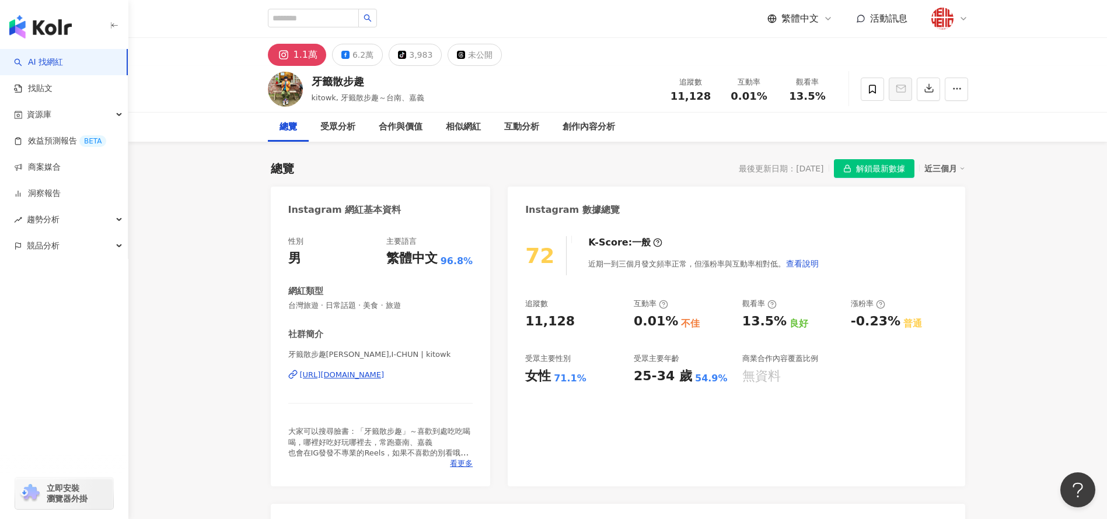
click at [495, 174] on div "總覽 最後更新日期：2025/9/22 解鎖最新數據 近三個月" at bounding box center [618, 168] width 695 height 19
click at [385, 375] on div "https://www.instagram.com/kitowk/" at bounding box center [342, 375] width 85 height 11
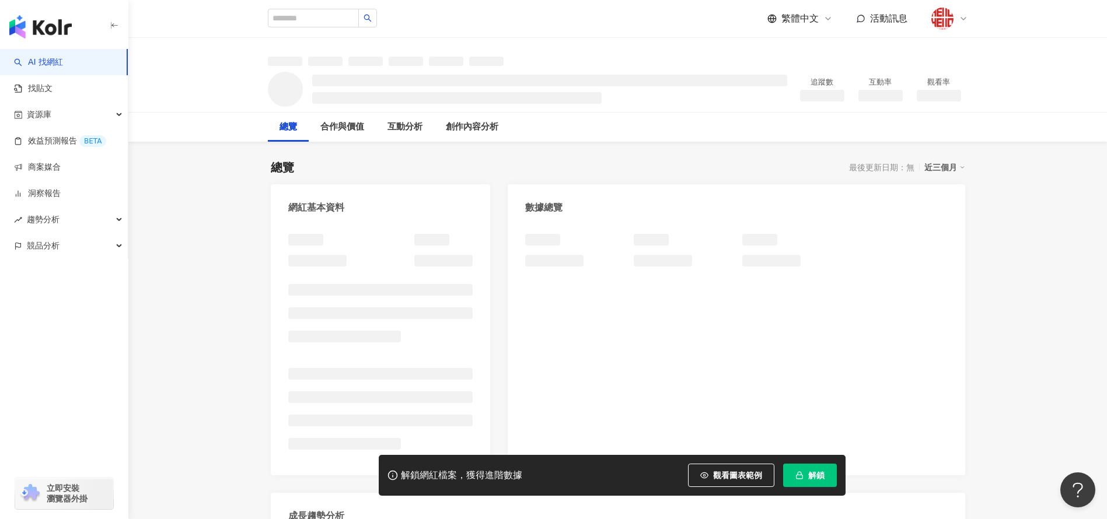
click at [477, 244] on div at bounding box center [381, 348] width 220 height 253
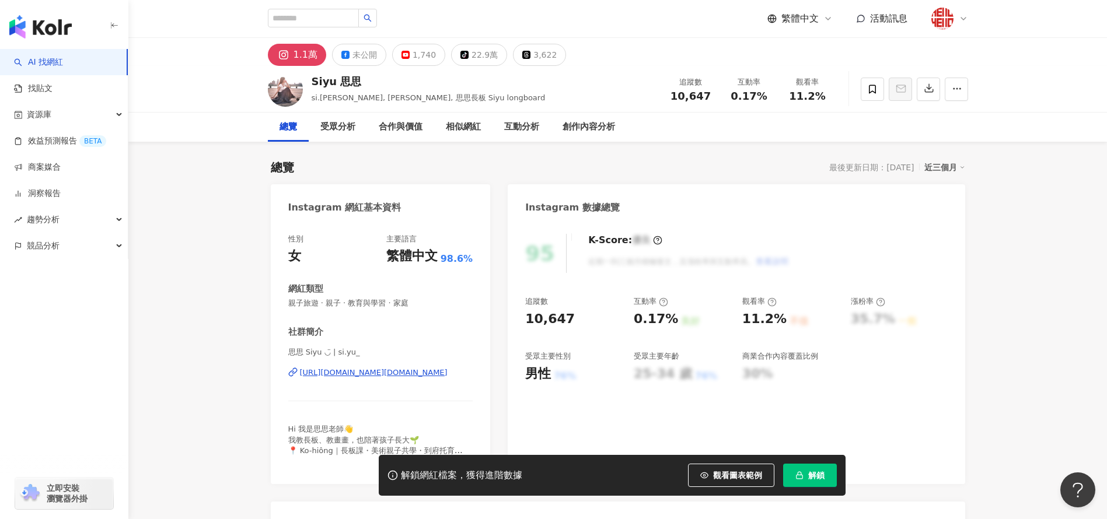
click at [386, 374] on div "[URL][DOMAIN_NAME][DOMAIN_NAME]" at bounding box center [374, 373] width 148 height 11
